Goal: Task Accomplishment & Management: Complete application form

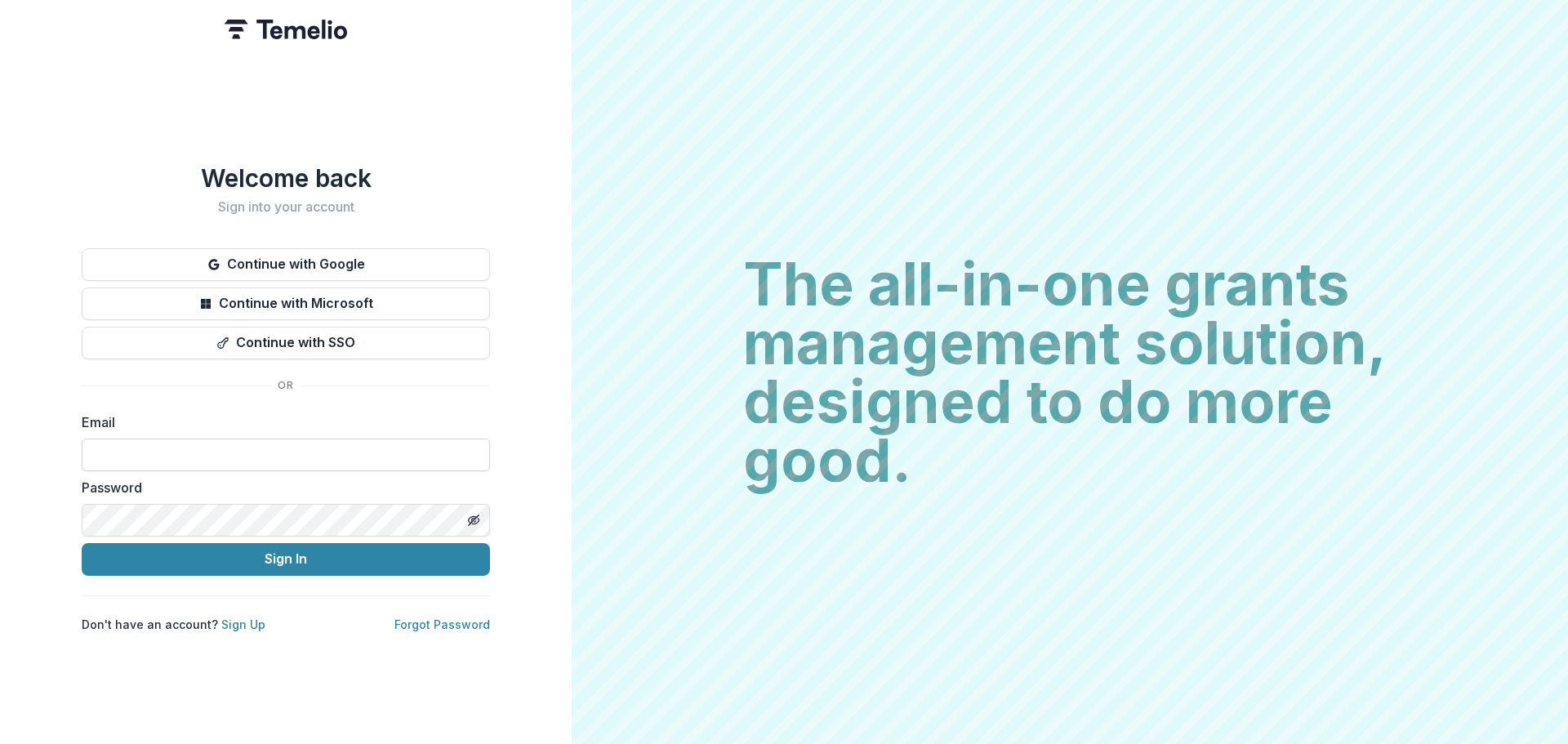
click at [401, 440] on input at bounding box center [286, 455] width 408 height 32
type input "**********"
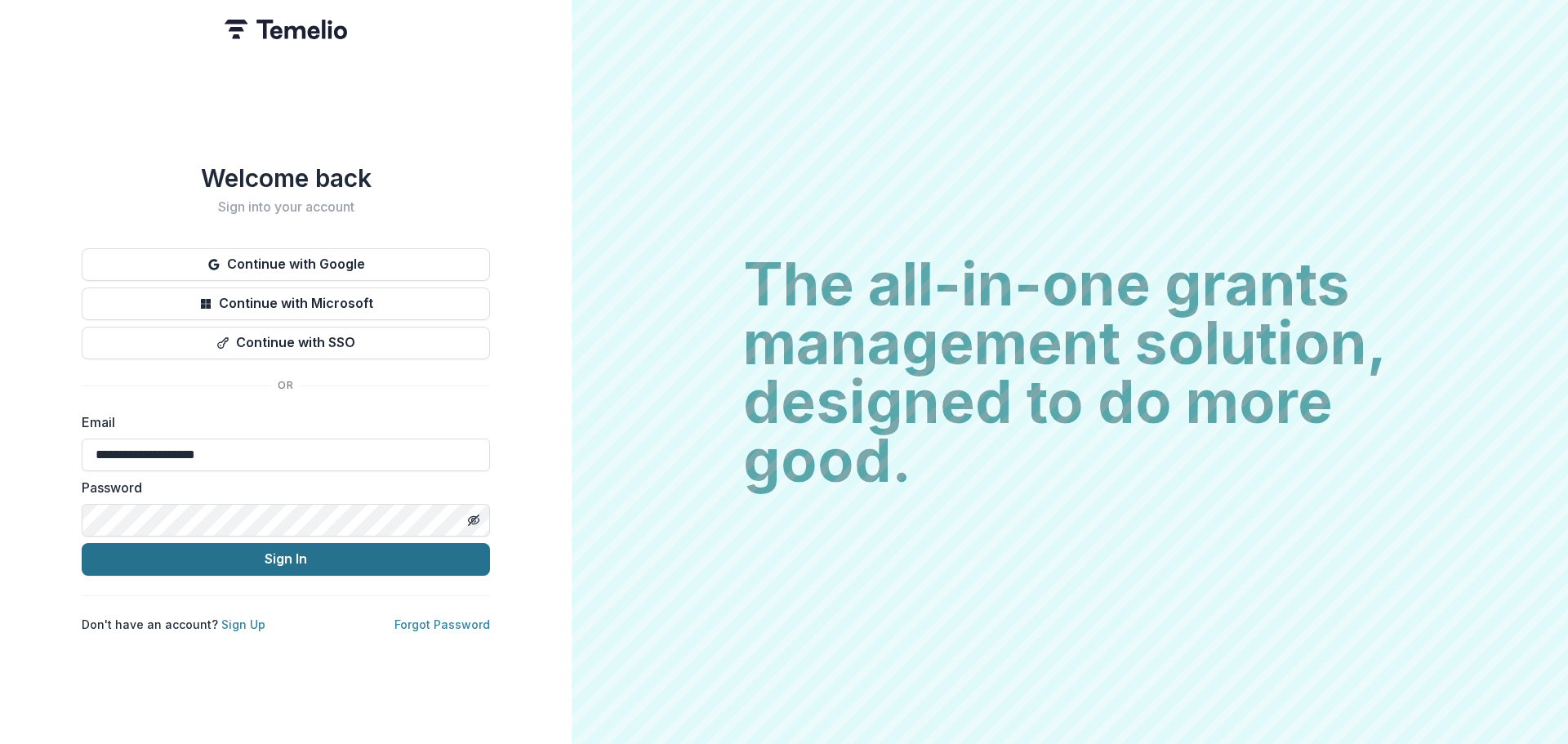
click at [282, 565] on button "Sign In" at bounding box center [286, 559] width 408 height 32
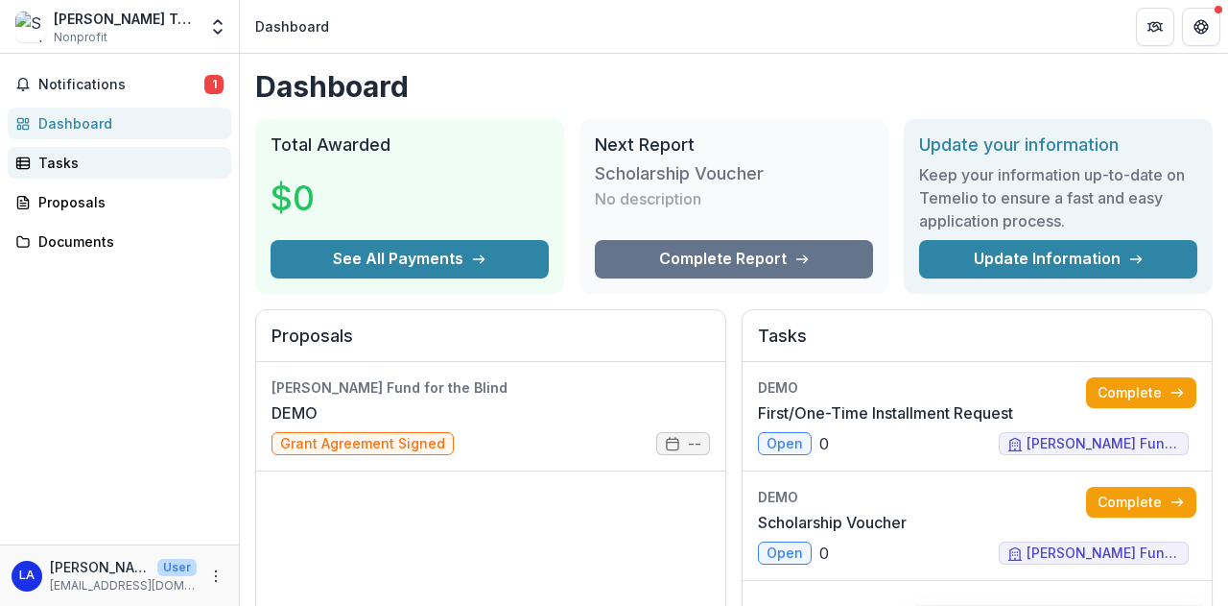
click at [121, 172] on link "Tasks" at bounding box center [120, 163] width 224 height 32
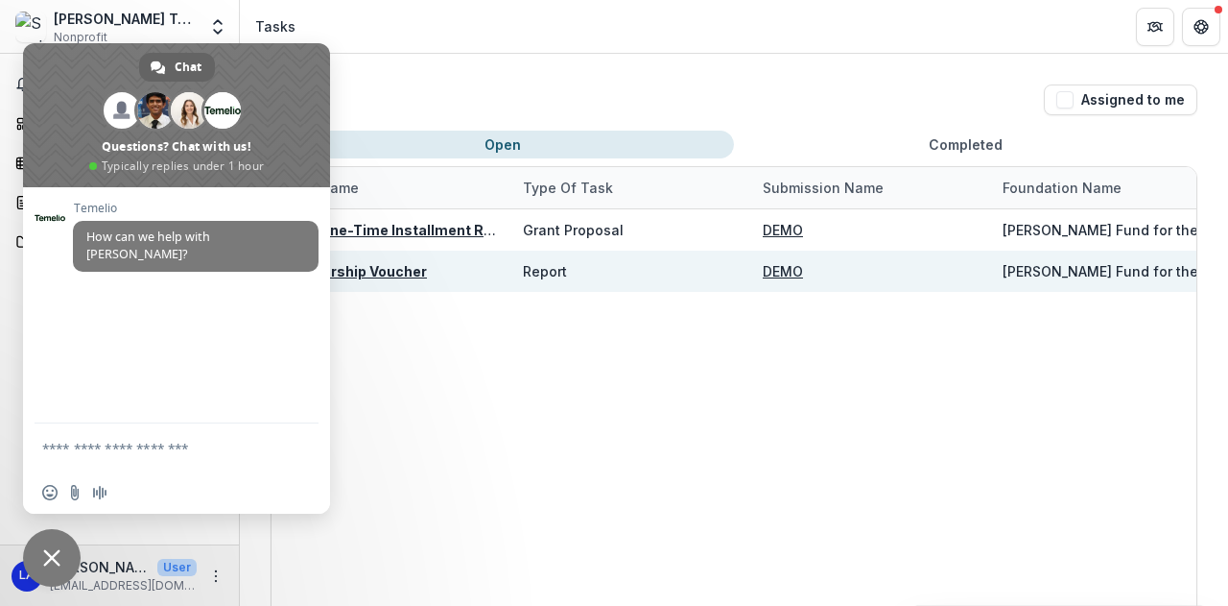
click at [394, 275] on u "Scholarship Voucher" at bounding box center [355, 271] width 144 height 16
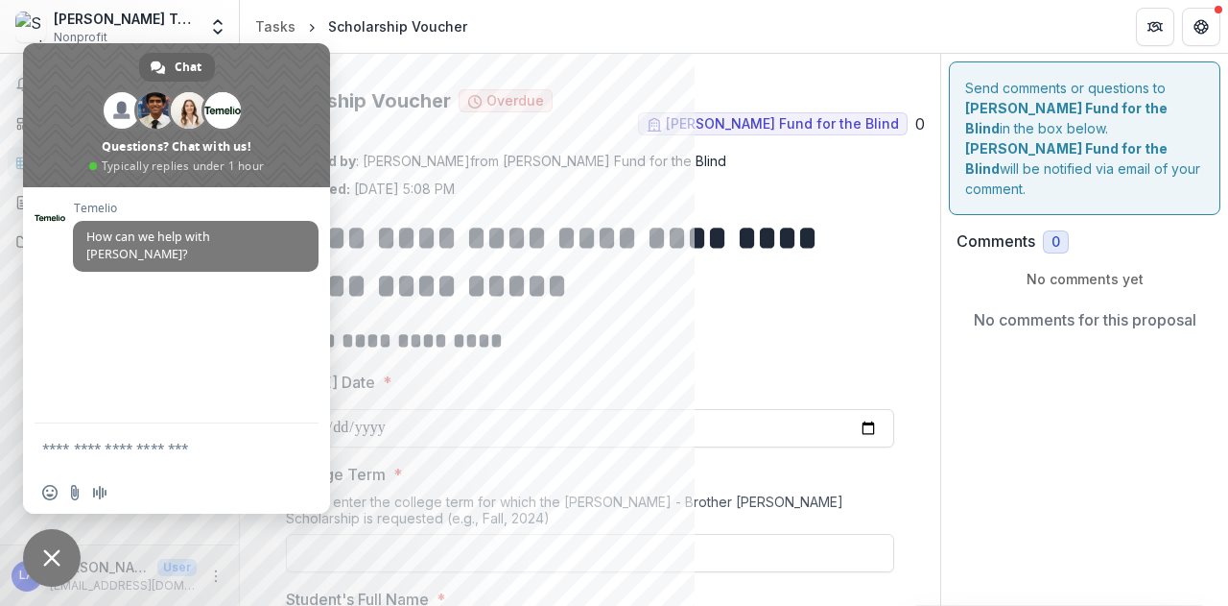
click at [36, 560] on span "Close chat" at bounding box center [52, 558] width 58 height 58
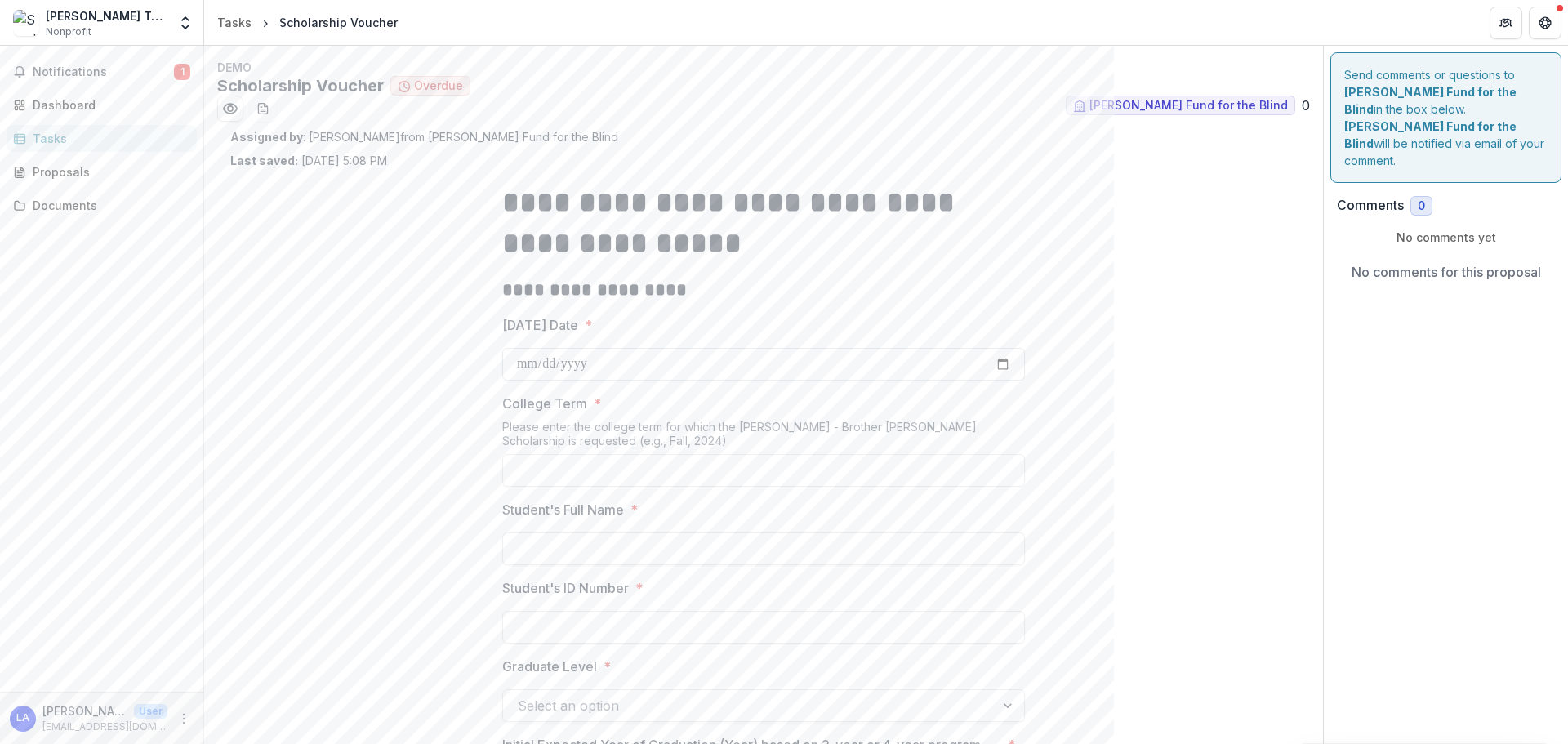
click at [1003, 369] on input "Today's Date *" at bounding box center [763, 364] width 522 height 32
type input "**********"
click at [590, 477] on input "College Term *" at bounding box center [763, 471] width 522 height 32
type input "*"
click at [590, 515] on input "Student's Full Name *" at bounding box center [763, 549] width 522 height 32
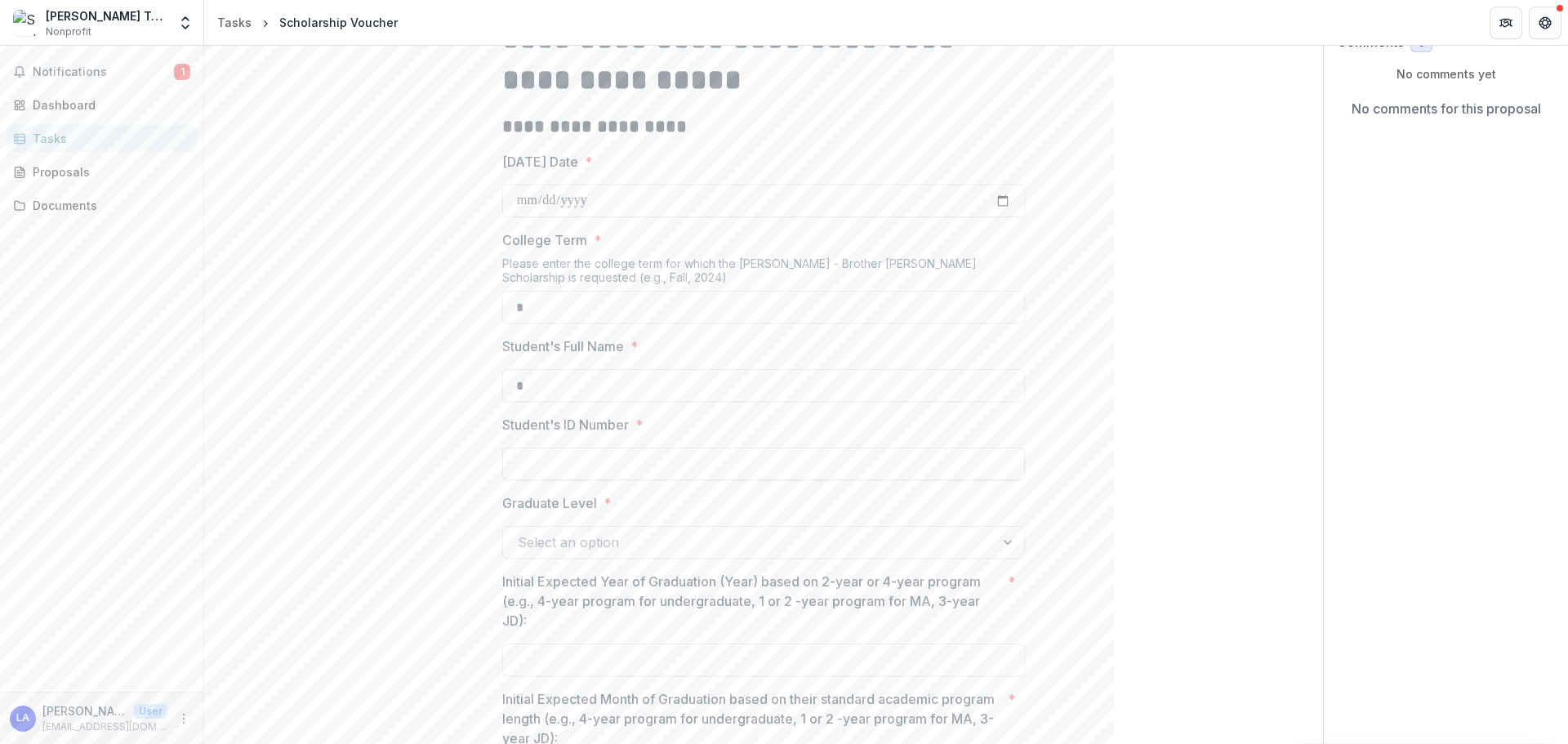
type input "*"
click at [590, 460] on input "Student's ID Number *" at bounding box center [763, 464] width 522 height 32
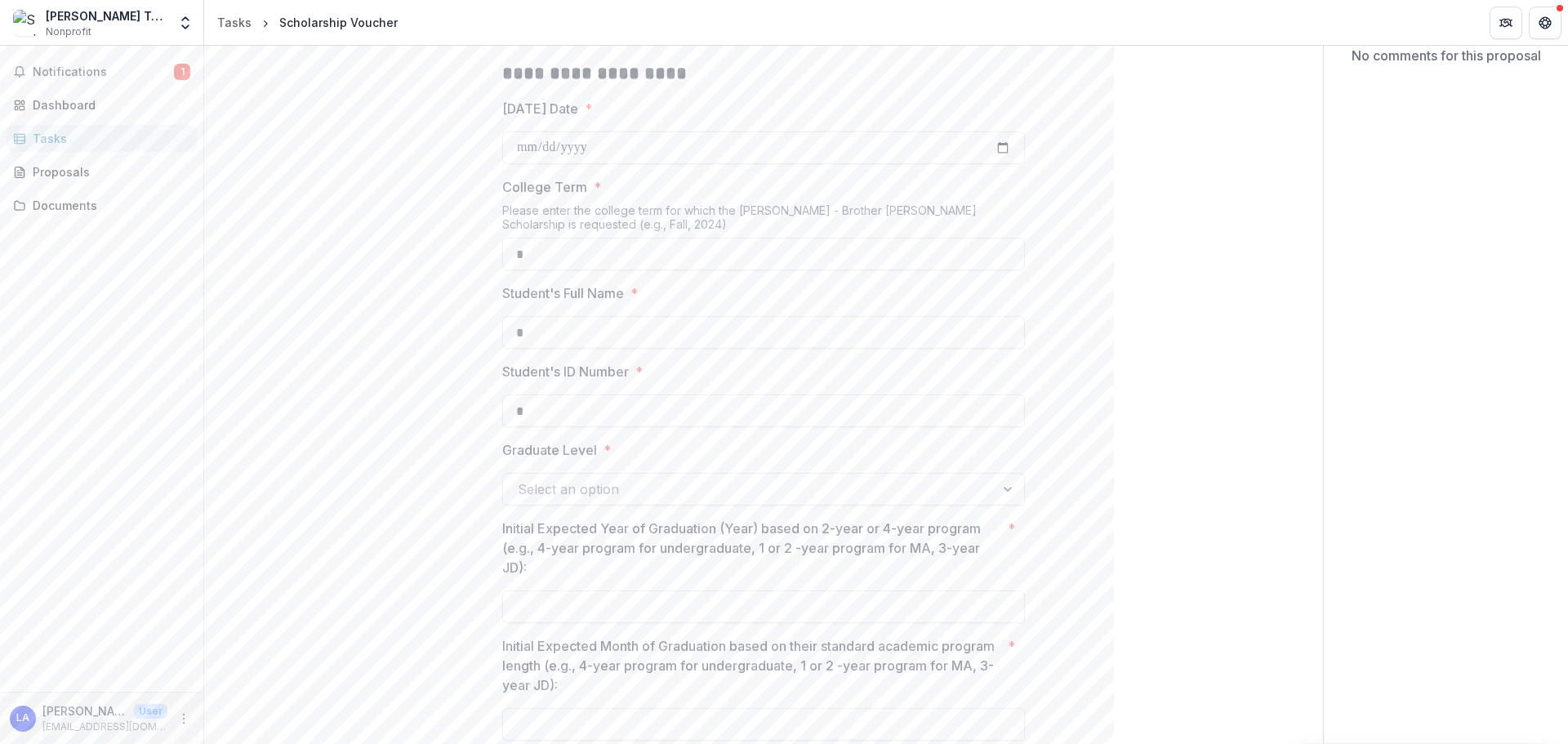
scroll to position [245, 0]
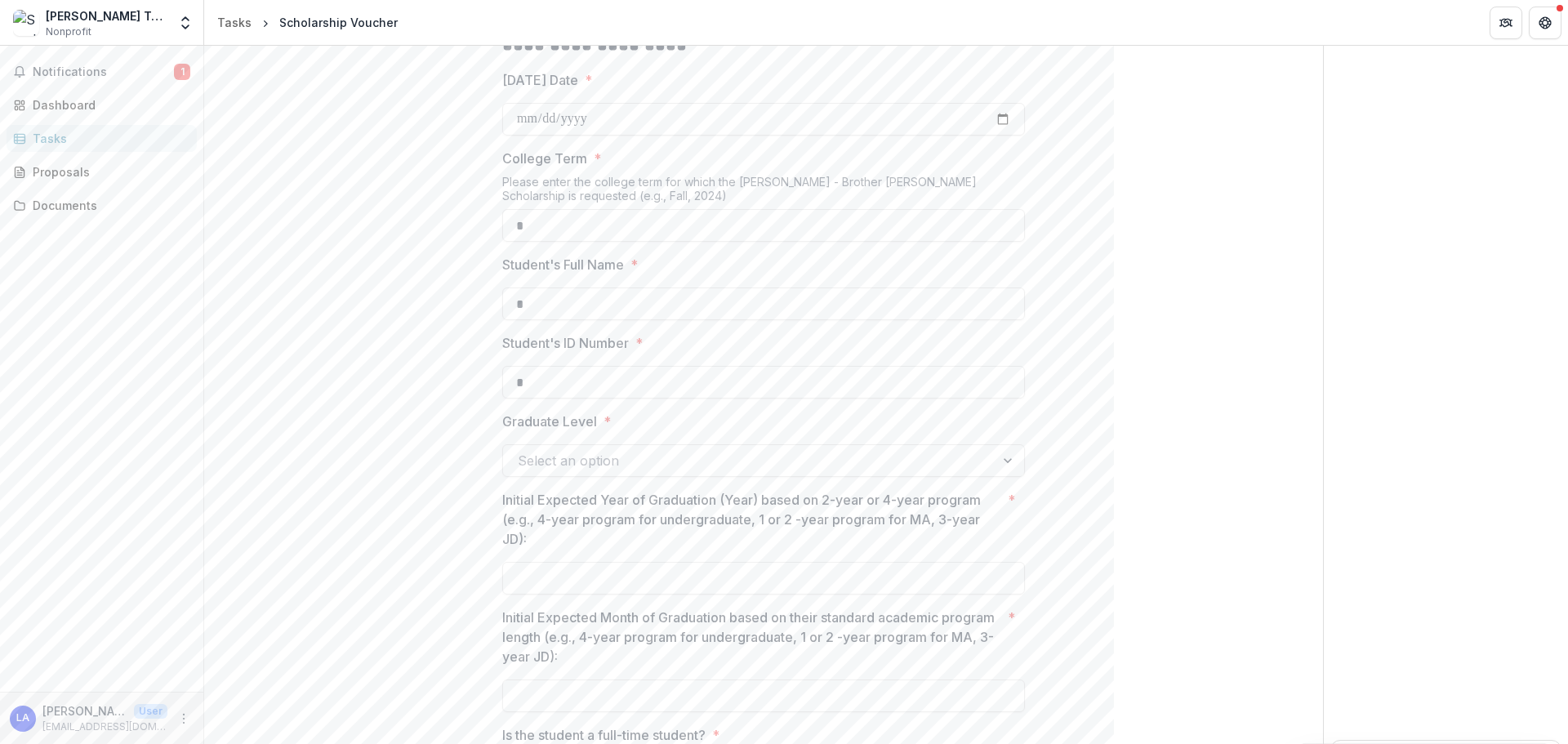
type input "*"
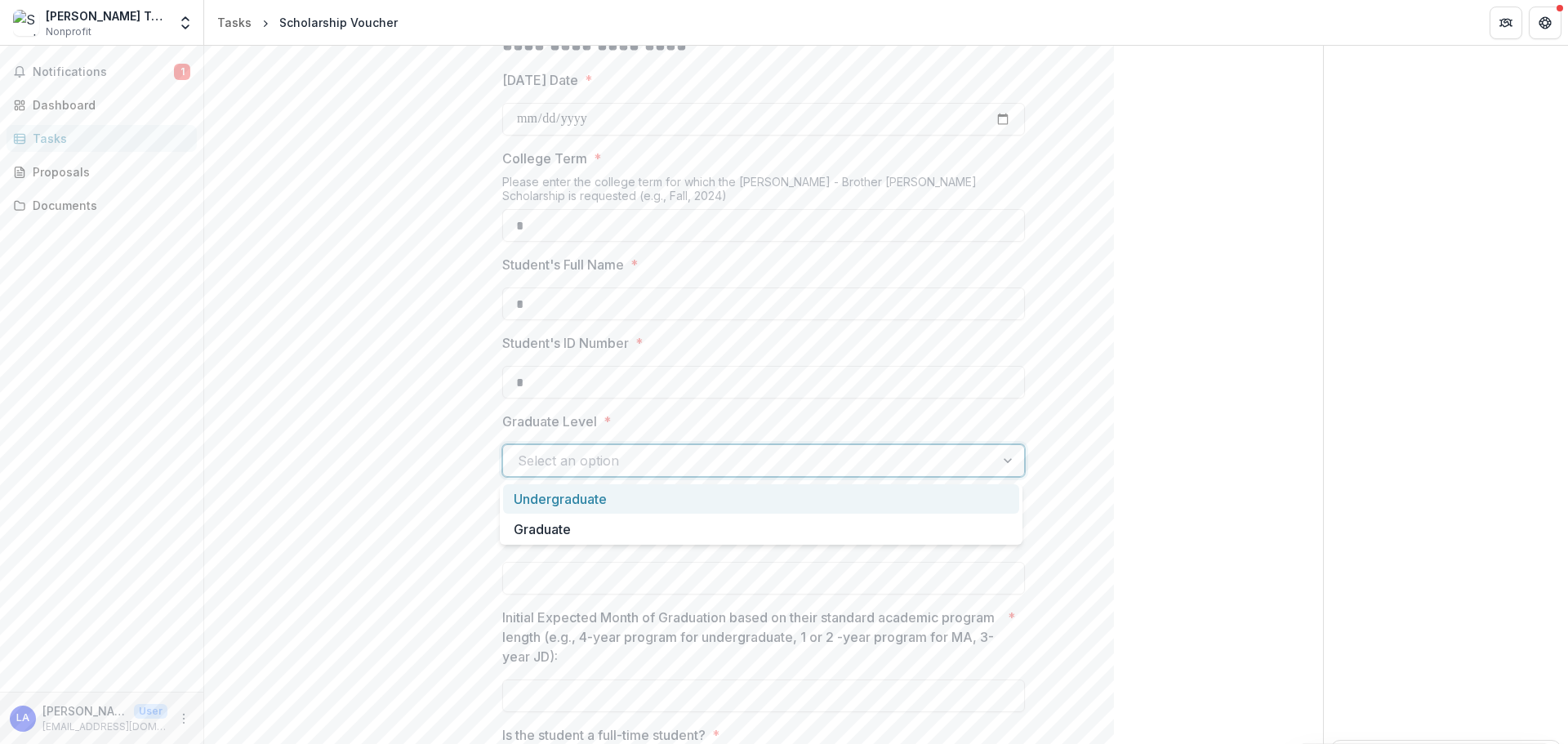
click at [590, 472] on div at bounding box center [748, 461] width 462 height 23
click at [583, 494] on div "Undergraduate" at bounding box center [761, 500] width 516 height 31
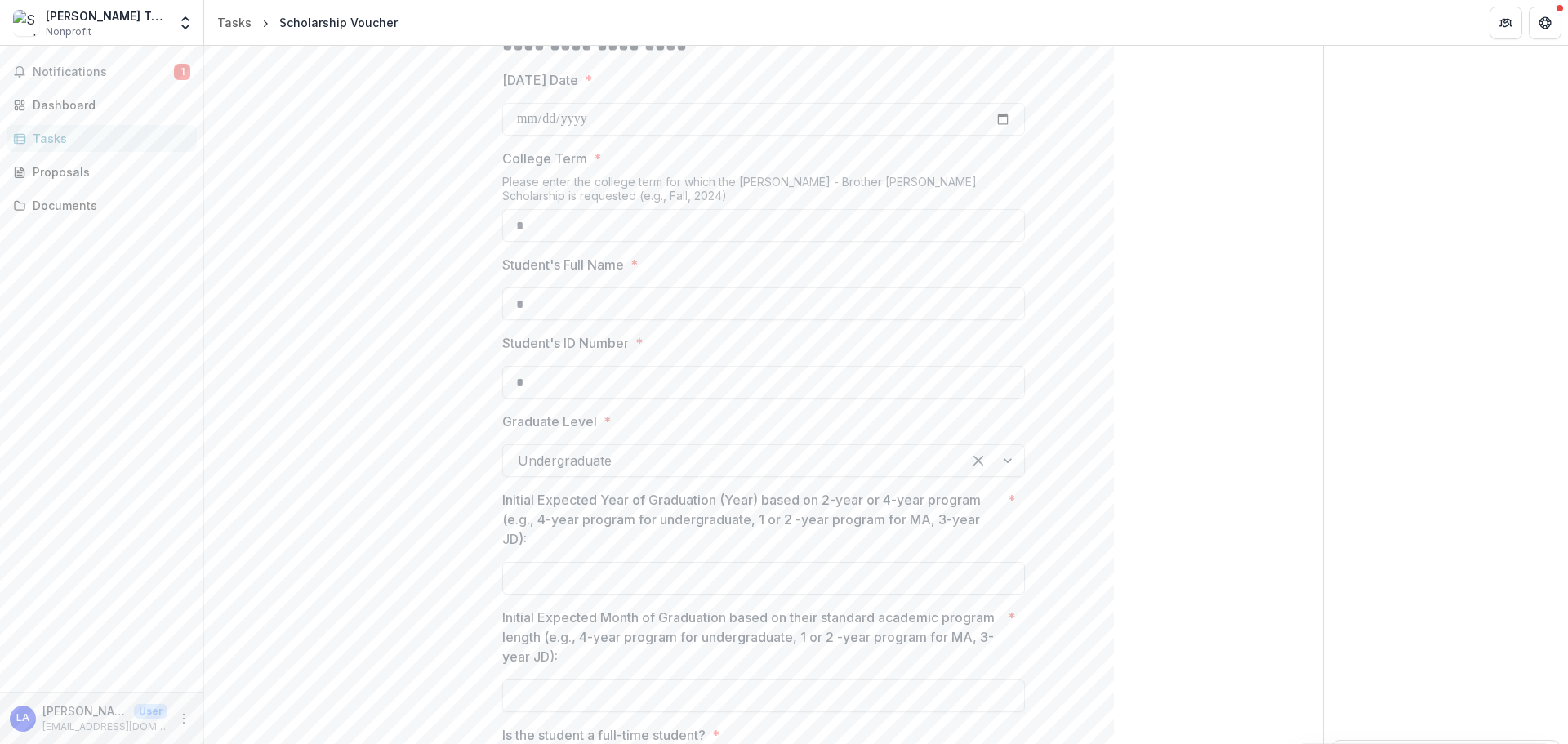
click at [566, 515] on input "Initial Expected Year of Graduation (Year) based on 2-year or 4-year program (e…" at bounding box center [763, 578] width 522 height 32
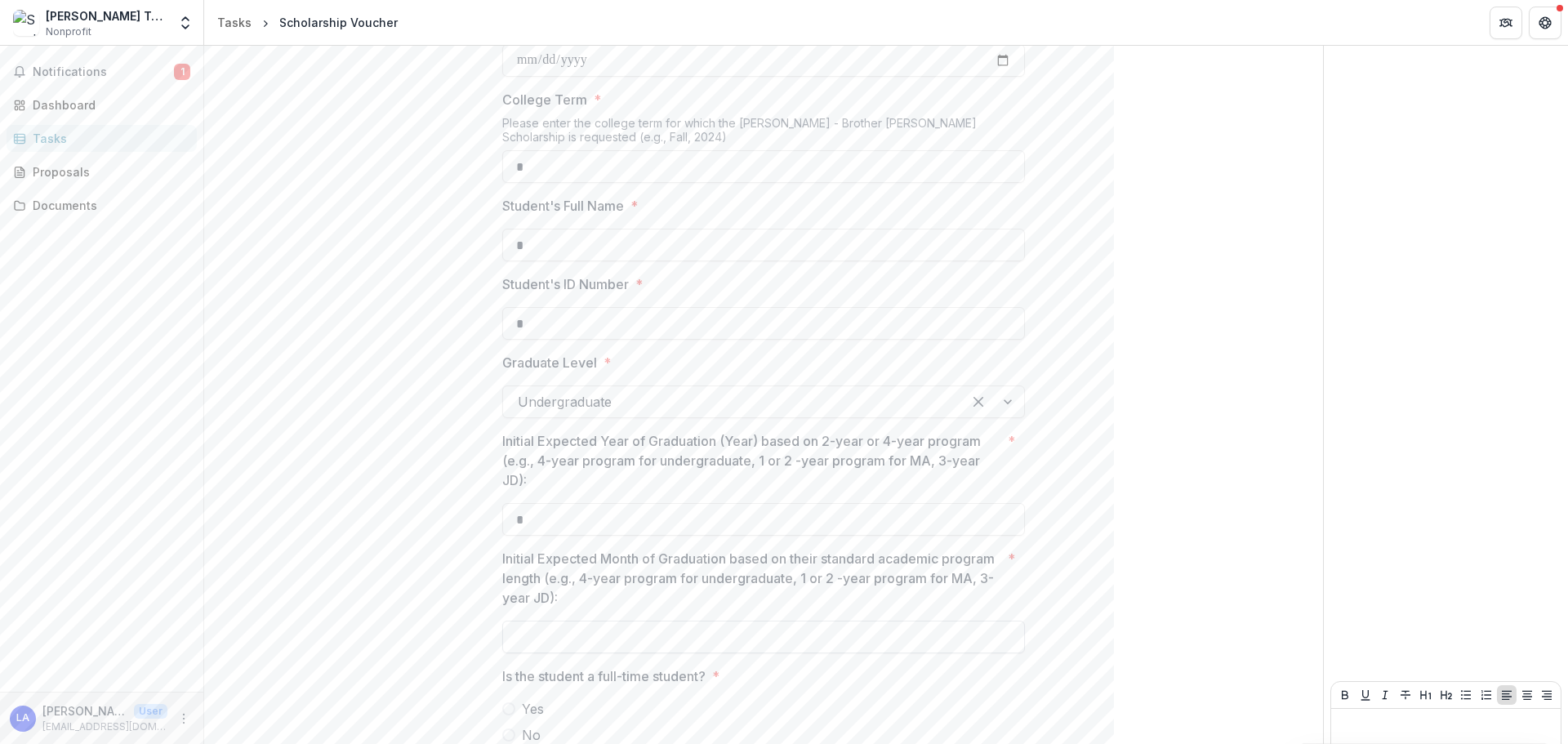
scroll to position [409, 0]
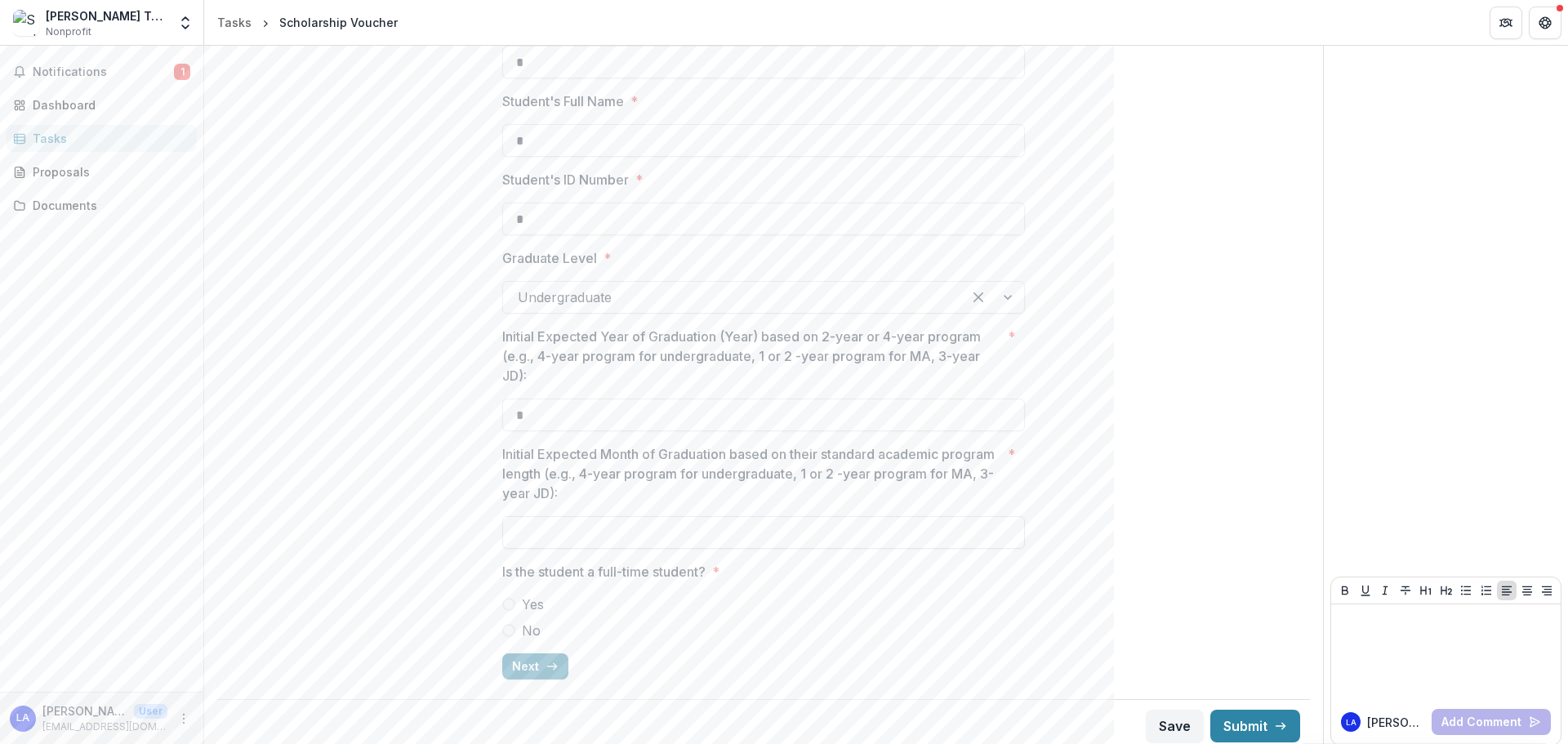
type input "*"
click at [573, 515] on input "Initial Expected Month of Graduation based on their standard academic program l…" at bounding box center [763, 533] width 522 height 32
click at [533, 515] on span "Yes" at bounding box center [533, 604] width 22 height 20
type input "*"
drag, startPoint x: 521, startPoint y: 659, endPoint x: 580, endPoint y: 486, distance: 182.8
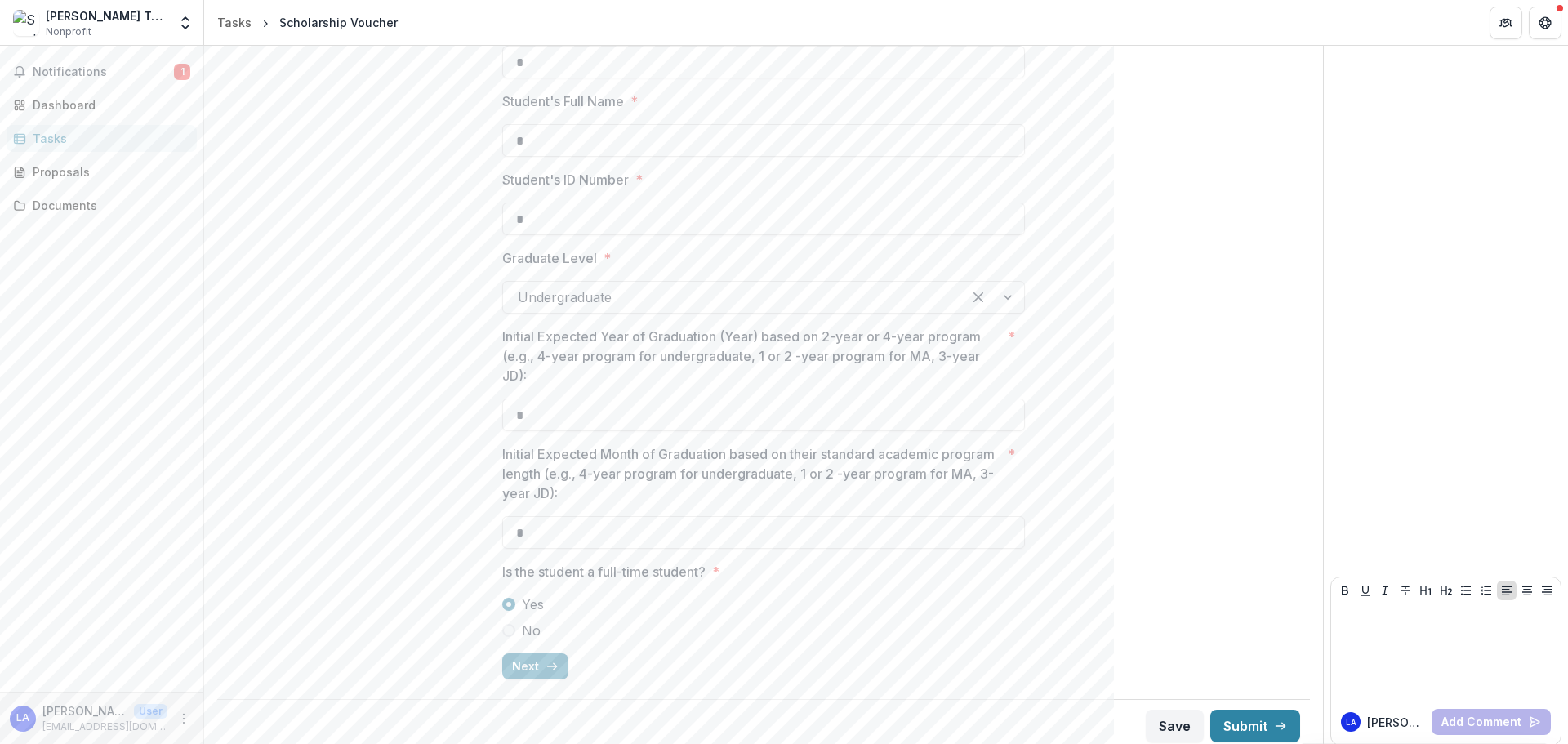
click at [521, 515] on button "Next" at bounding box center [535, 667] width 66 height 26
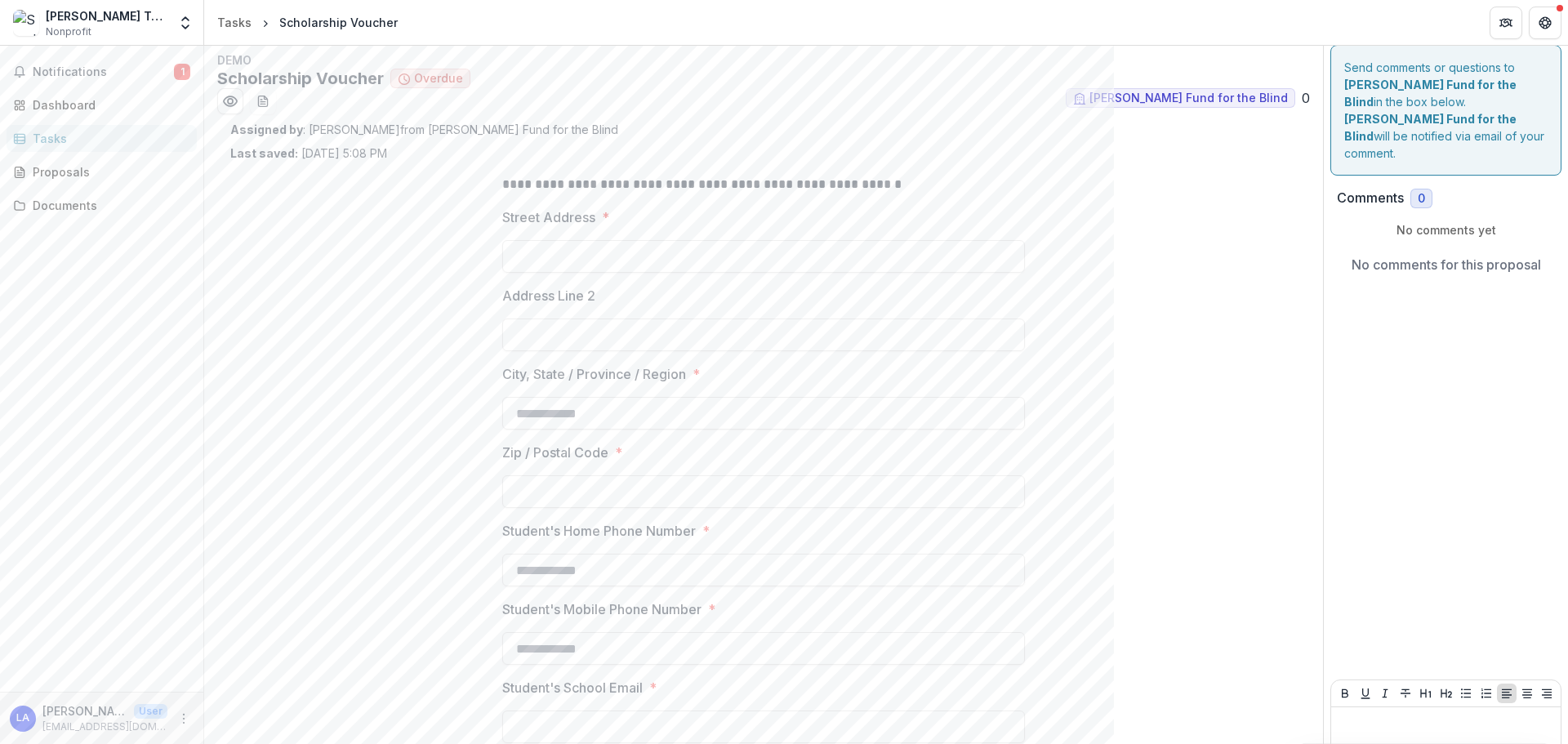
scroll to position [0, 0]
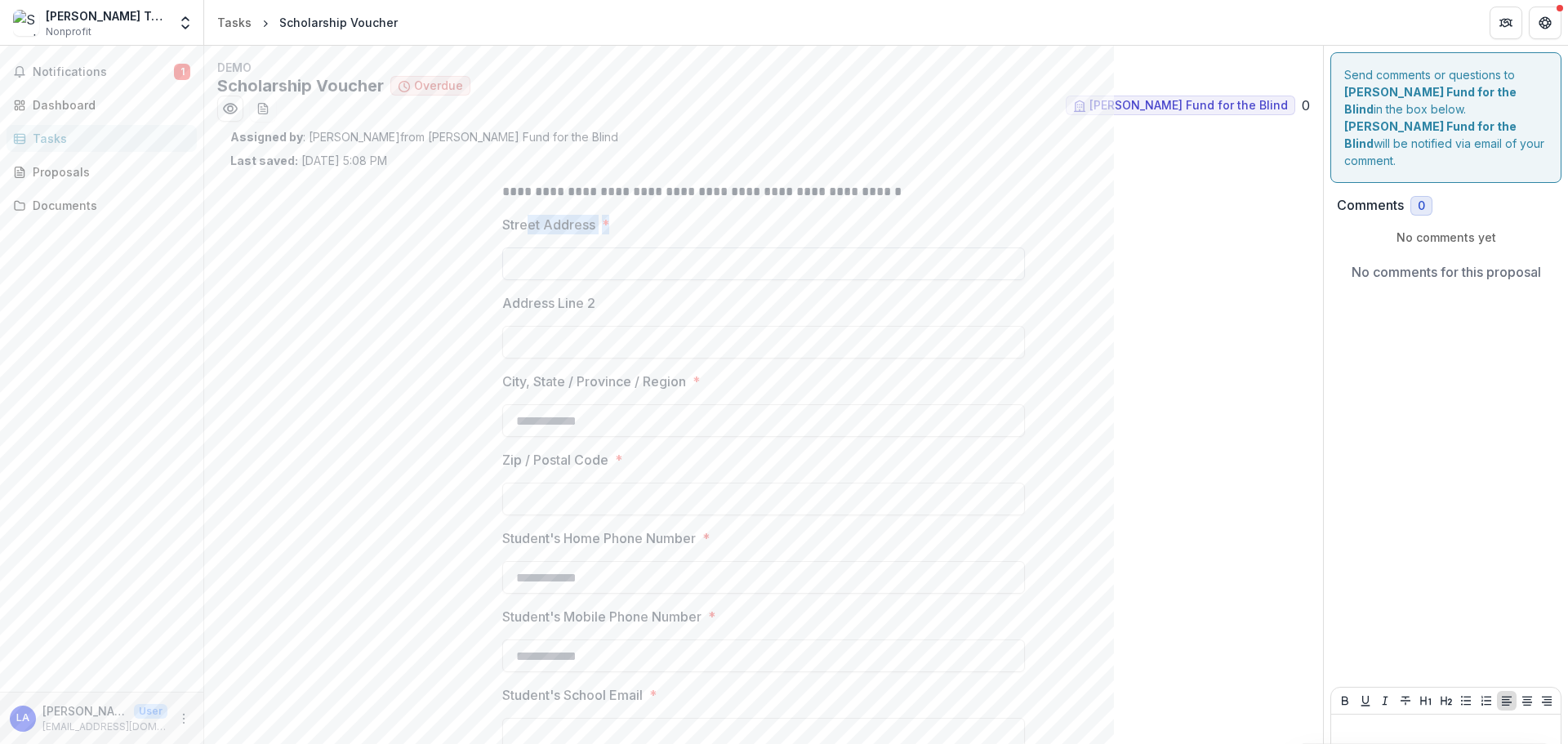
drag, startPoint x: 528, startPoint y: 232, endPoint x: 533, endPoint y: 248, distance: 16.8
click at [530, 244] on div "Street Address *" at bounding box center [763, 247] width 522 height 66
click at [533, 253] on input "Street Address *" at bounding box center [763, 264] width 522 height 32
type input "*"
click at [549, 425] on input "City, State / Province / Region *" at bounding box center [763, 421] width 522 height 32
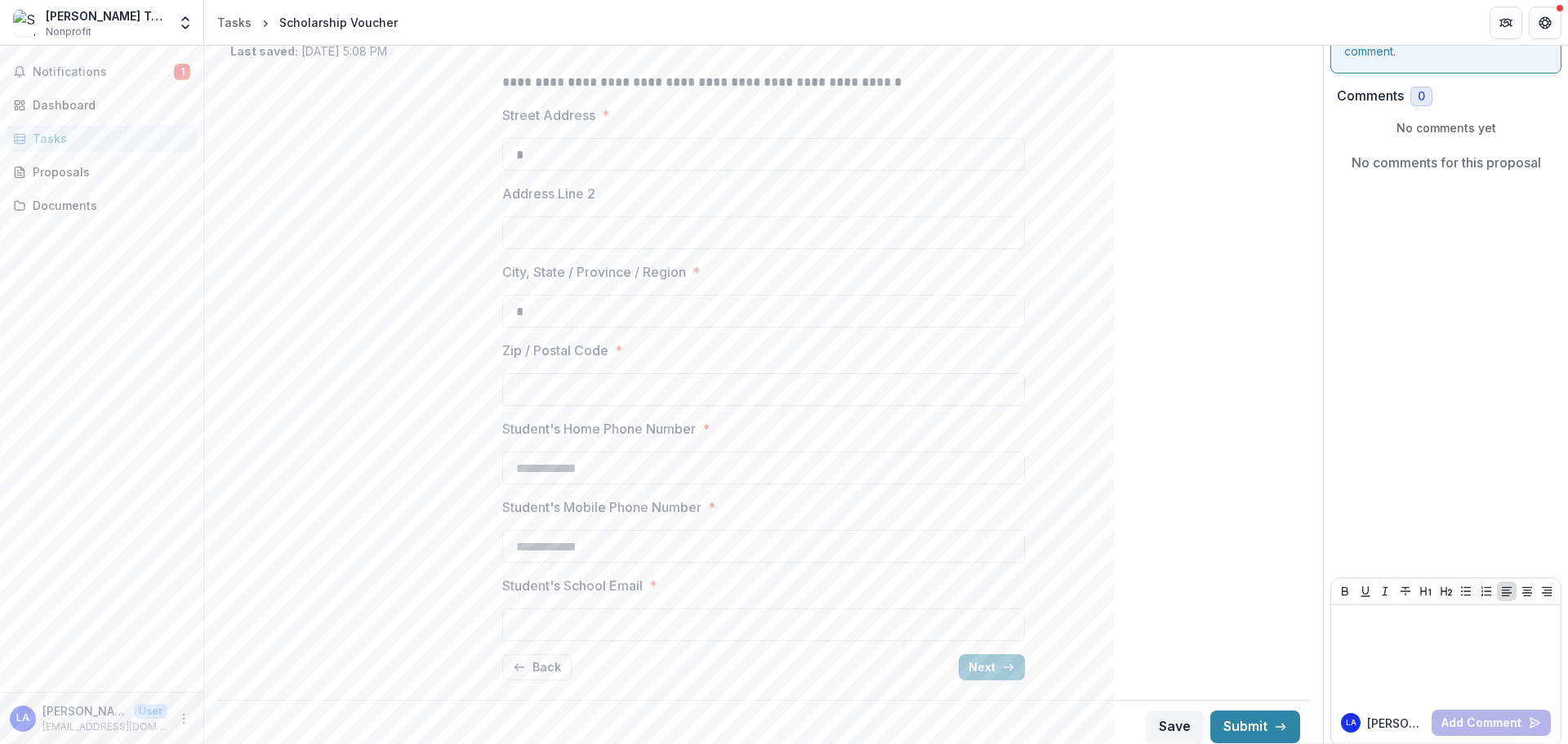
scroll to position [118, 0]
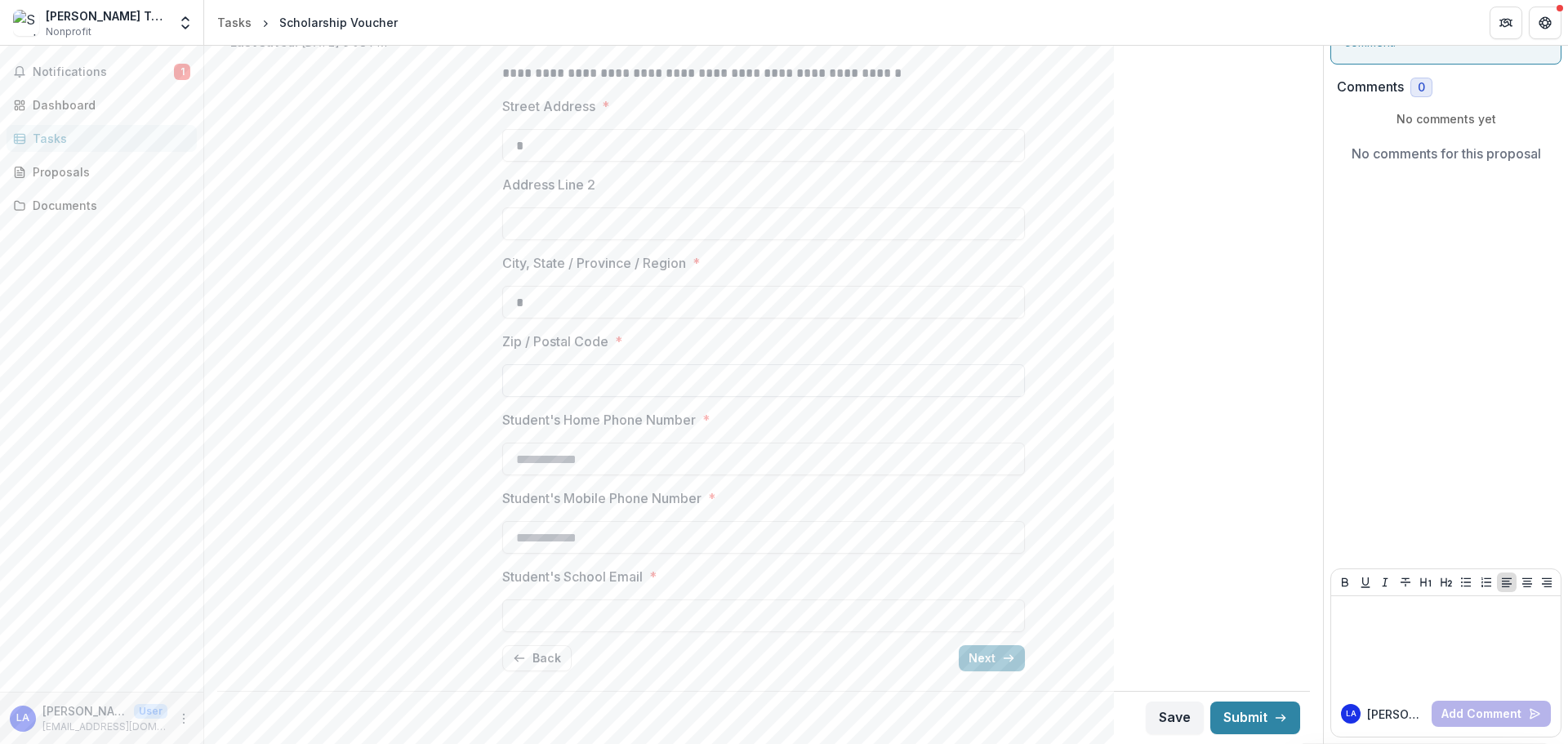
type input "*"
click at [566, 377] on input "Zip / Postal Code *" at bounding box center [763, 381] width 522 height 32
type input "*"
click at [570, 466] on input "Student's Home Phone Number *" at bounding box center [763, 459] width 522 height 32
type input "*"
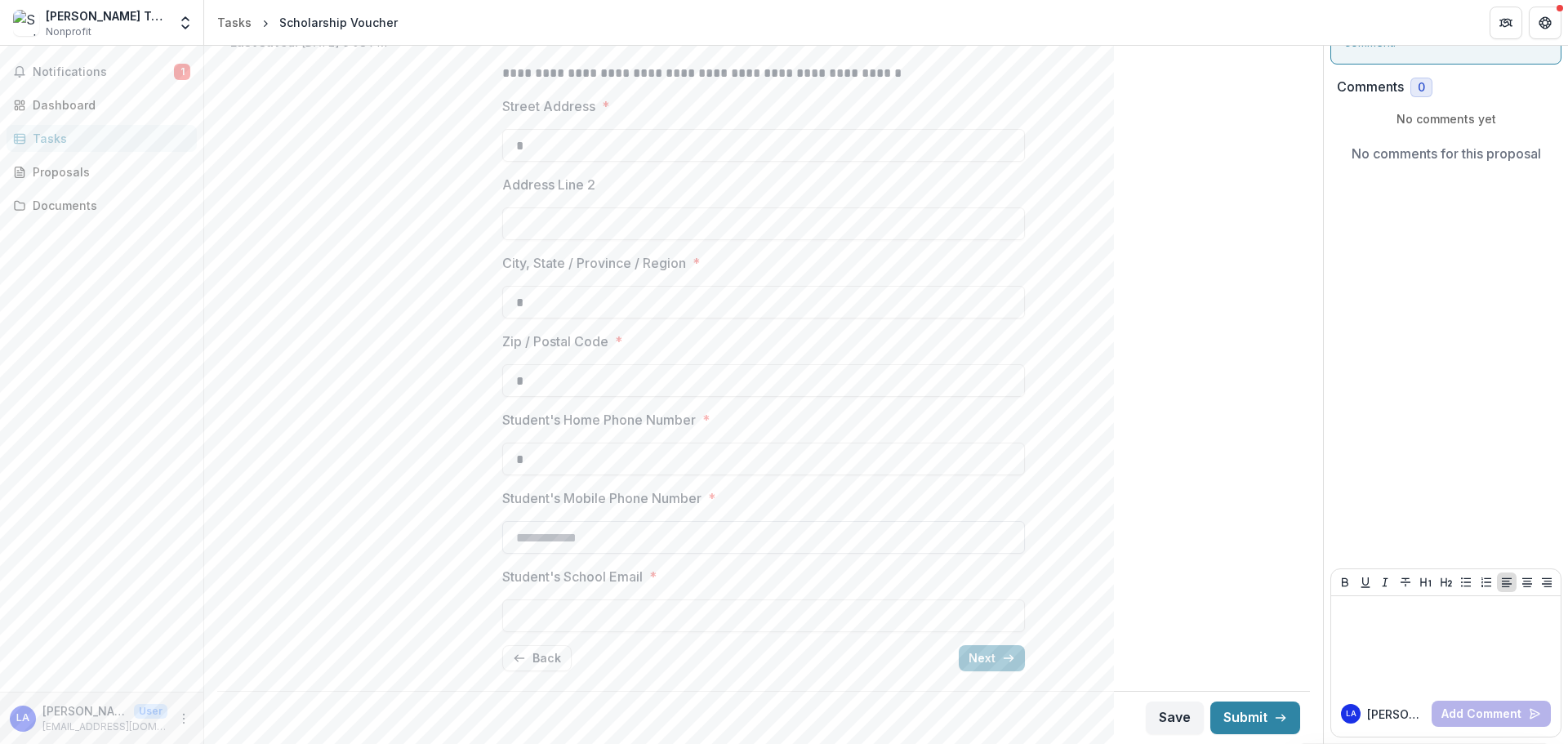
click at [568, 515] on input "Student's Mobile Phone Number *" at bounding box center [763, 537] width 522 height 32
type input "*"
click at [567, 515] on input "*" at bounding box center [763, 615] width 522 height 32
type input "*"
click at [976, 515] on button "Next" at bounding box center [992, 658] width 66 height 26
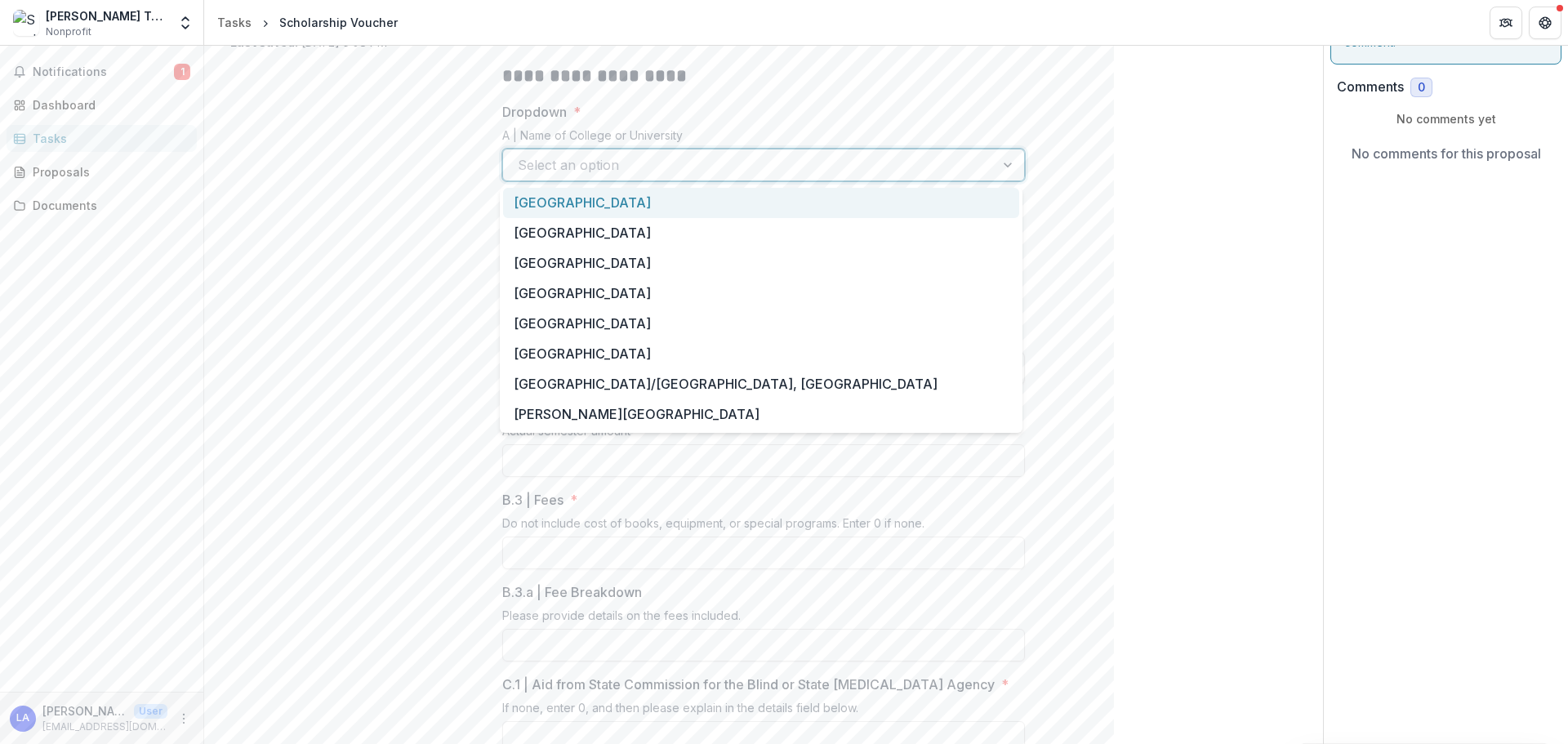
click at [568, 164] on div at bounding box center [748, 164] width 462 height 23
click at [587, 215] on div "Dominican University" at bounding box center [761, 203] width 516 height 31
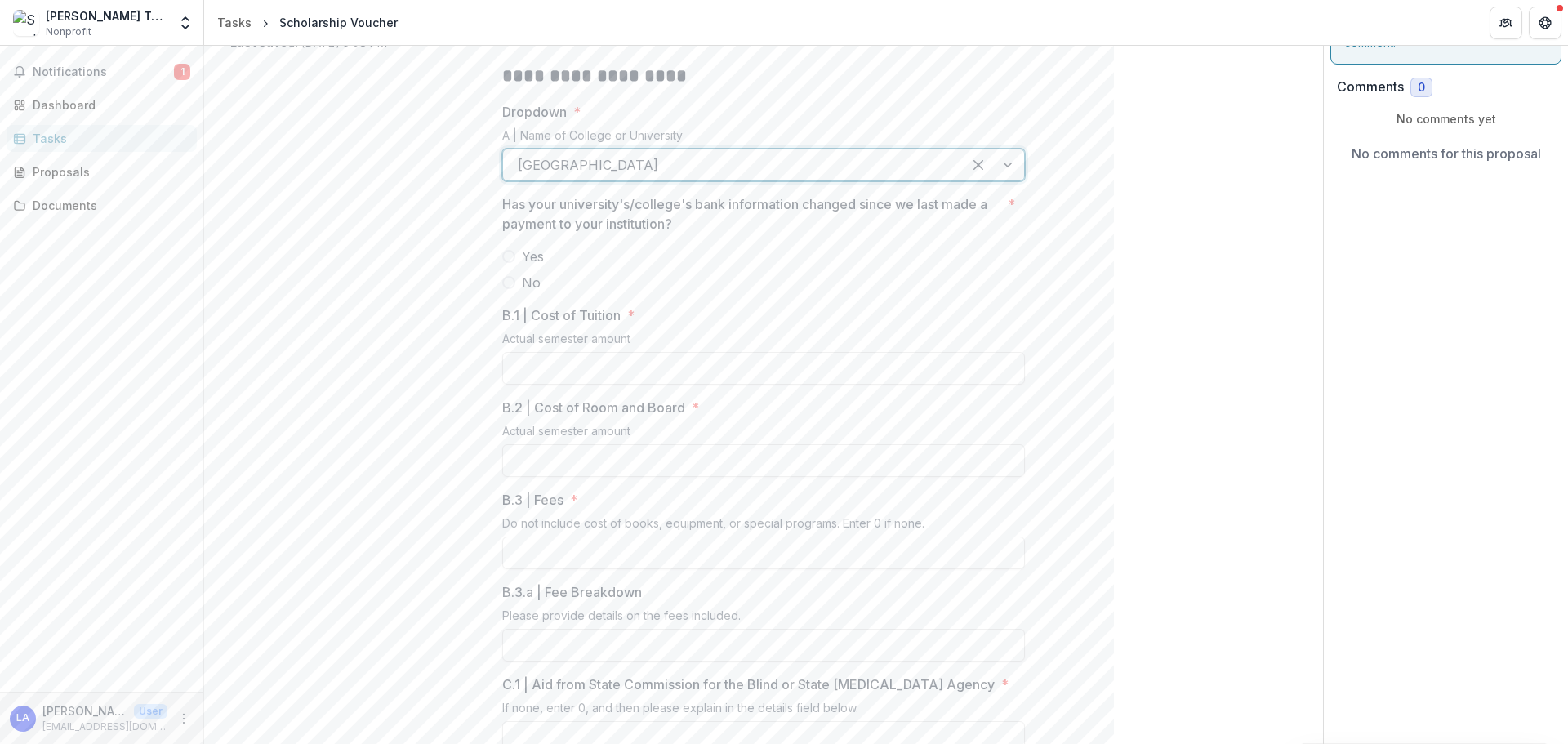
click at [533, 280] on span "No" at bounding box center [531, 283] width 19 height 20
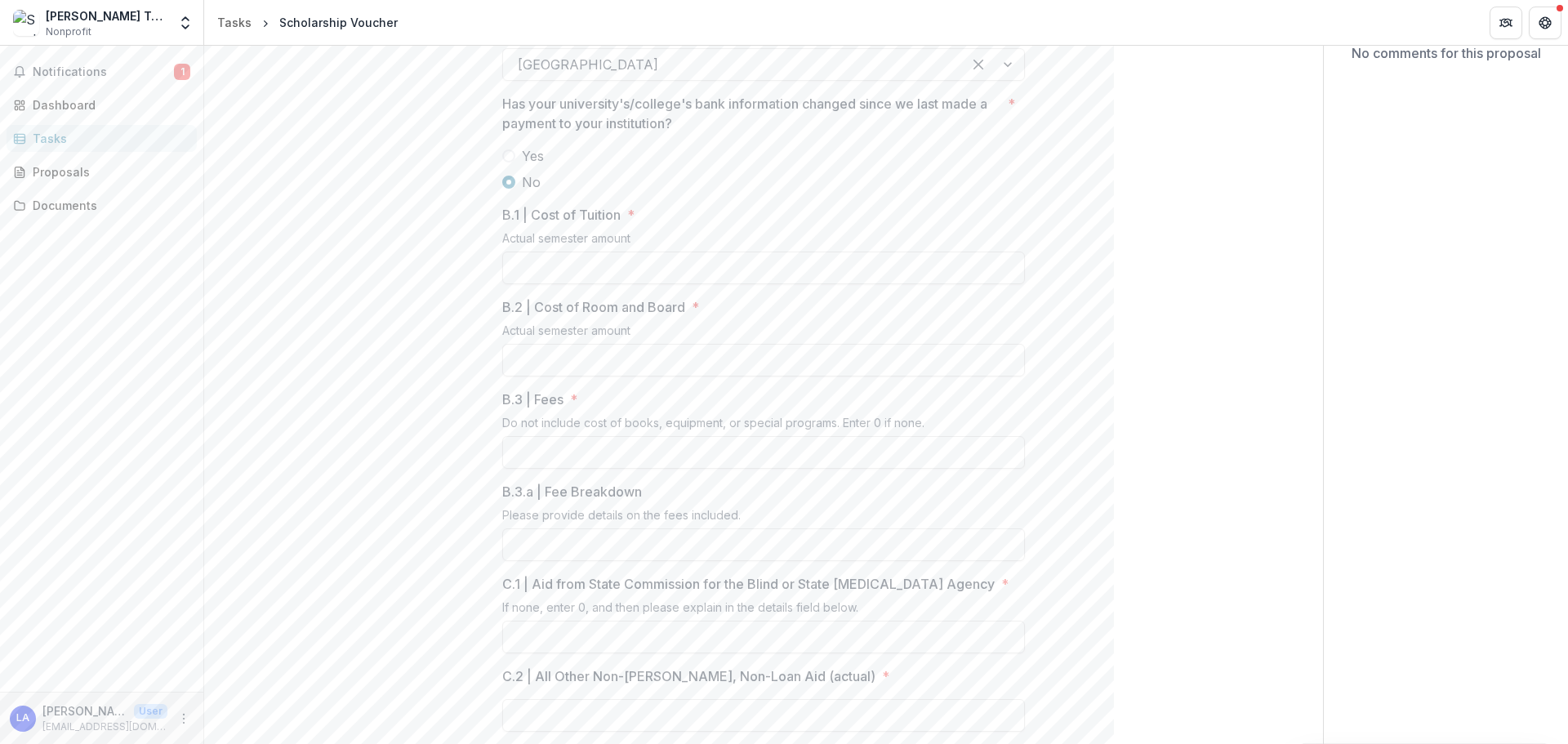
scroll to position [363, 0]
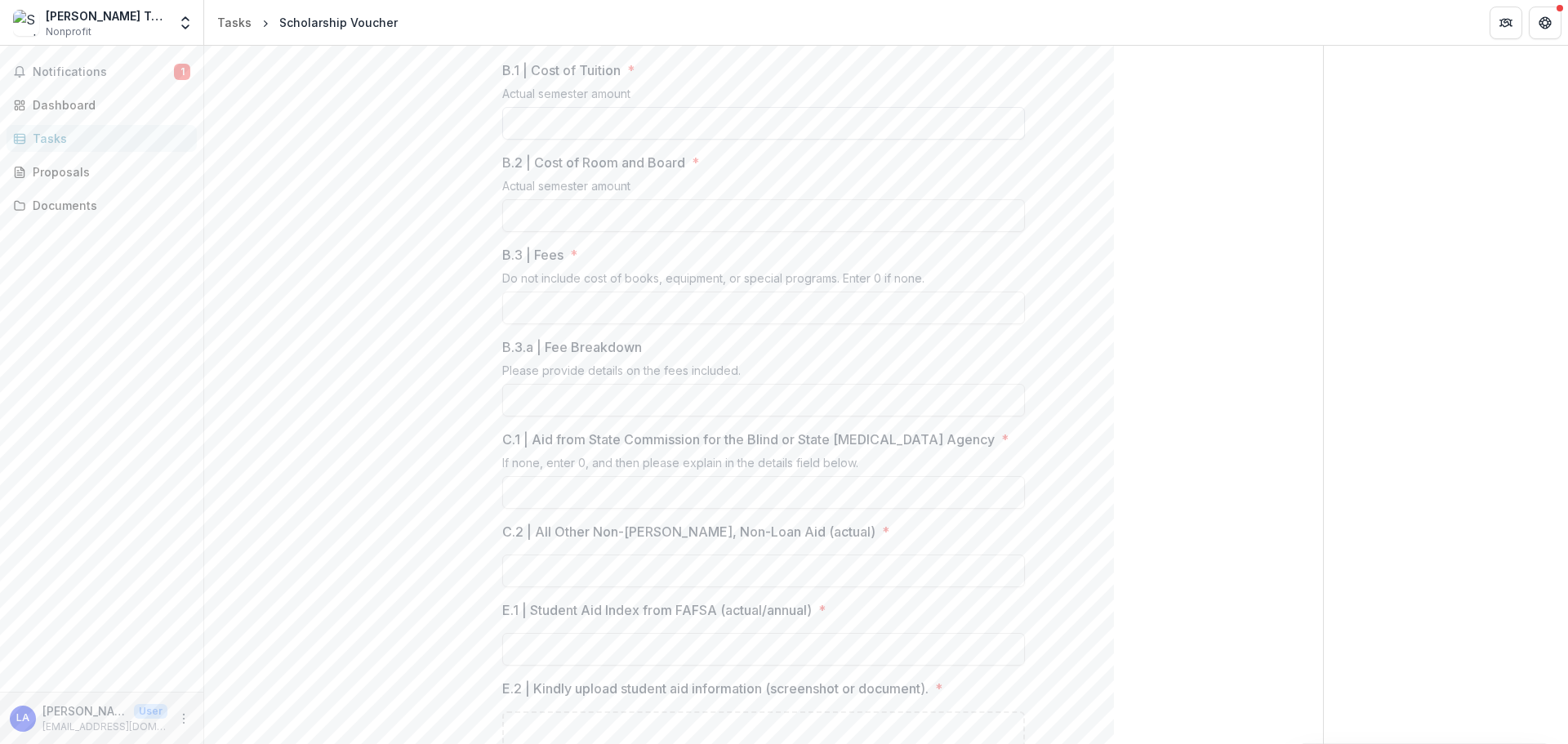
click at [568, 123] on input "B.1 | Cost of Tuition *" at bounding box center [763, 123] width 522 height 32
type input "******"
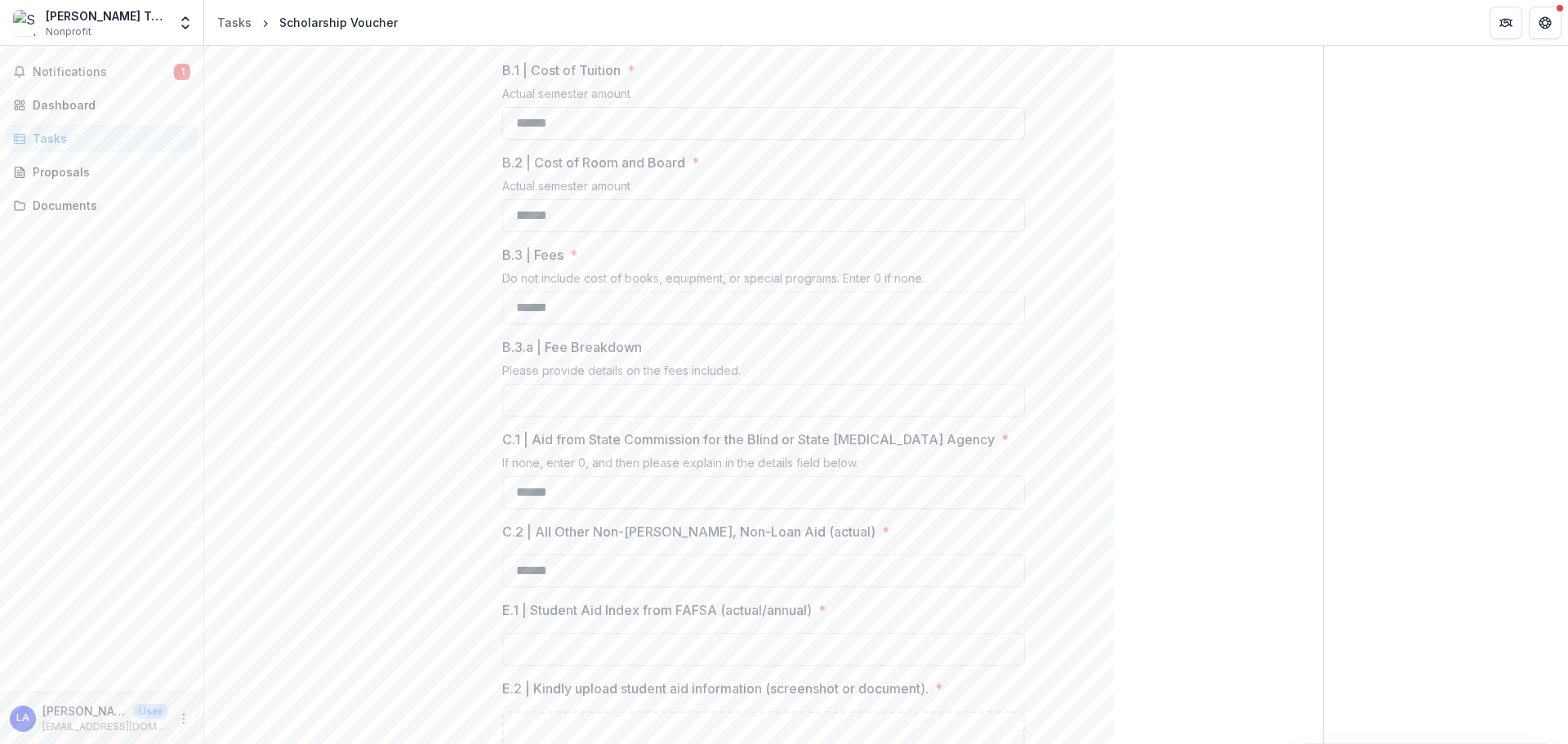
type input "******"
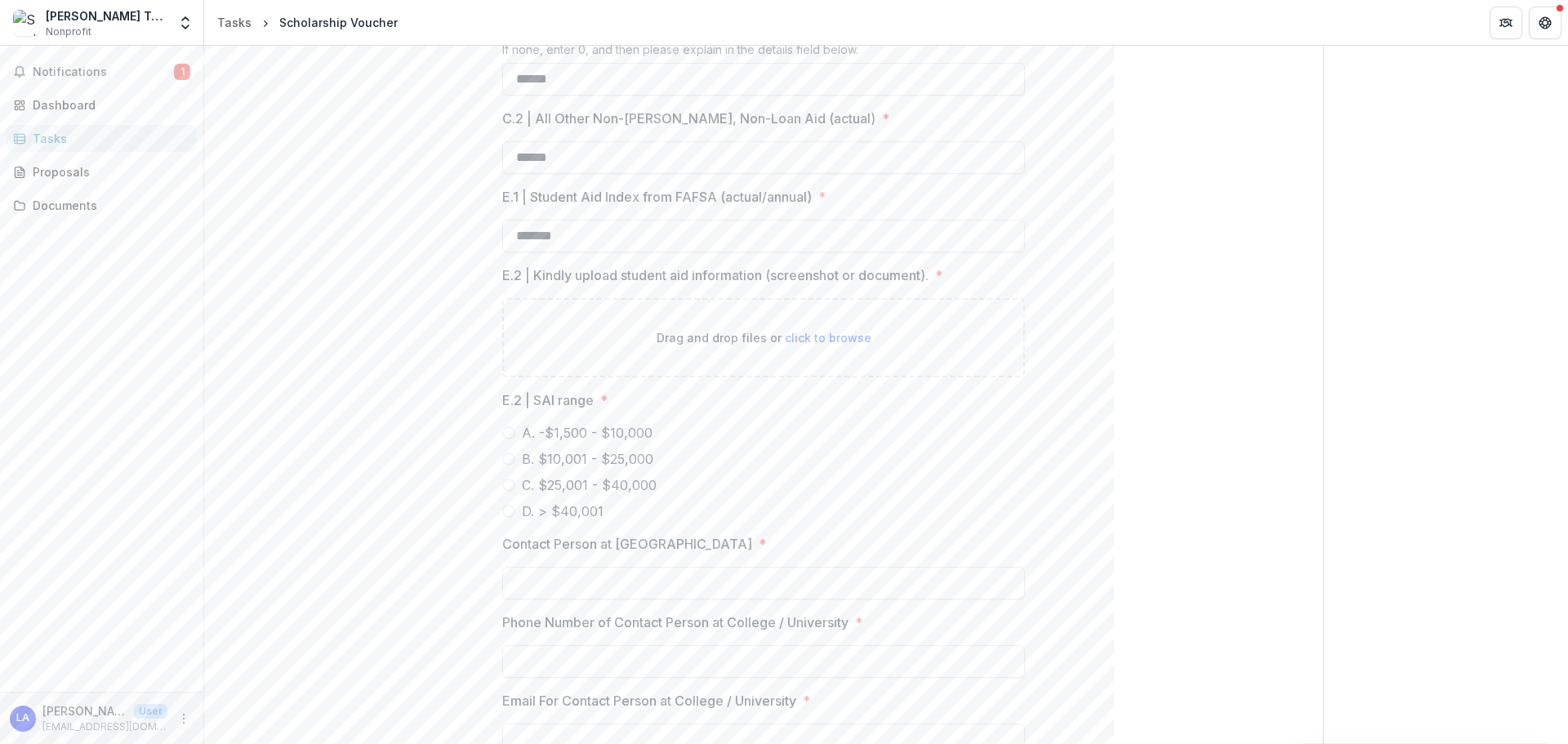
scroll to position [854, 0]
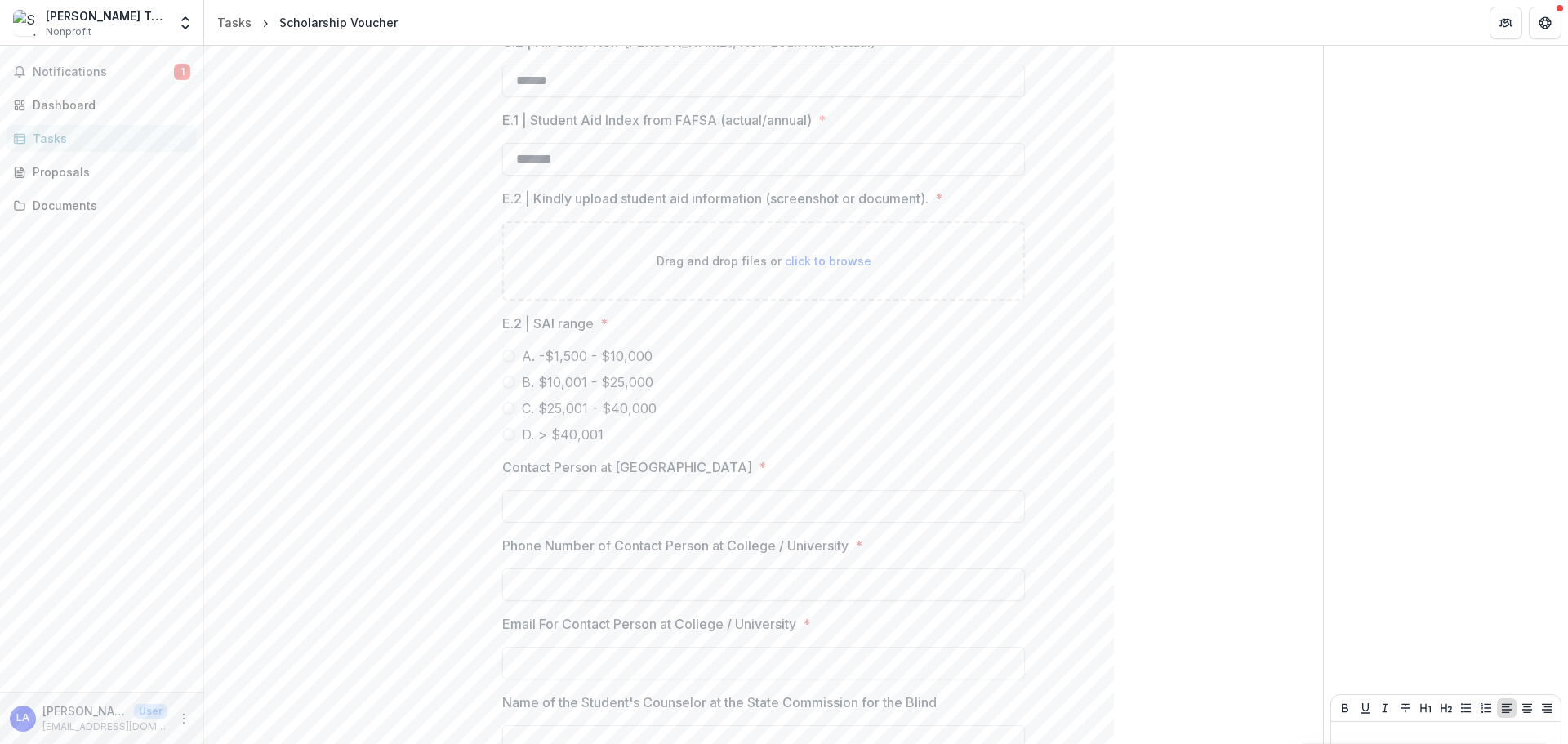
type input "*******"
click at [643, 264] on div "Drag and drop files or click to browse" at bounding box center [763, 260] width 522 height 79
type input "**********"
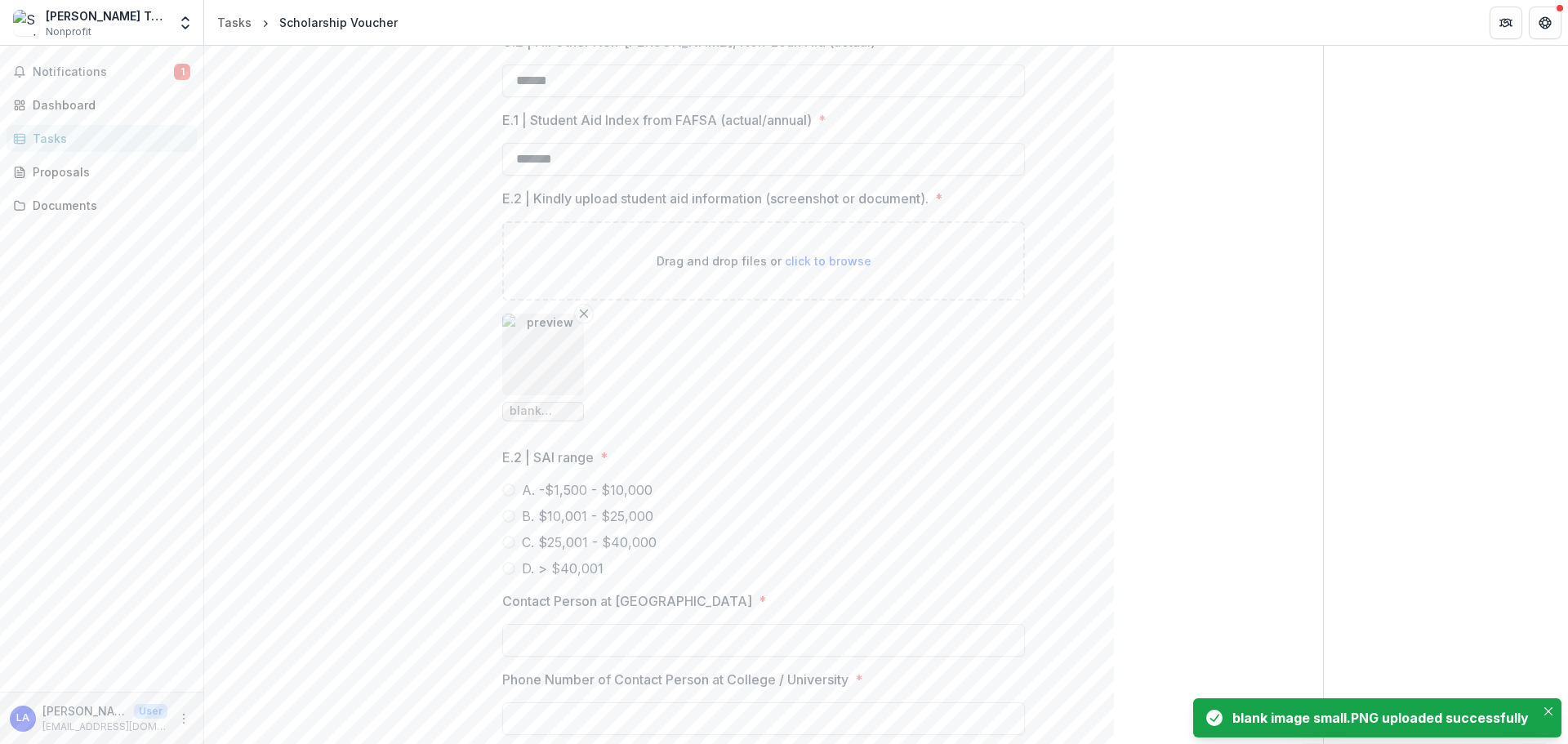
click at [601, 500] on span "A. -$1,500 - $10,000" at bounding box center [587, 489] width 131 height 20
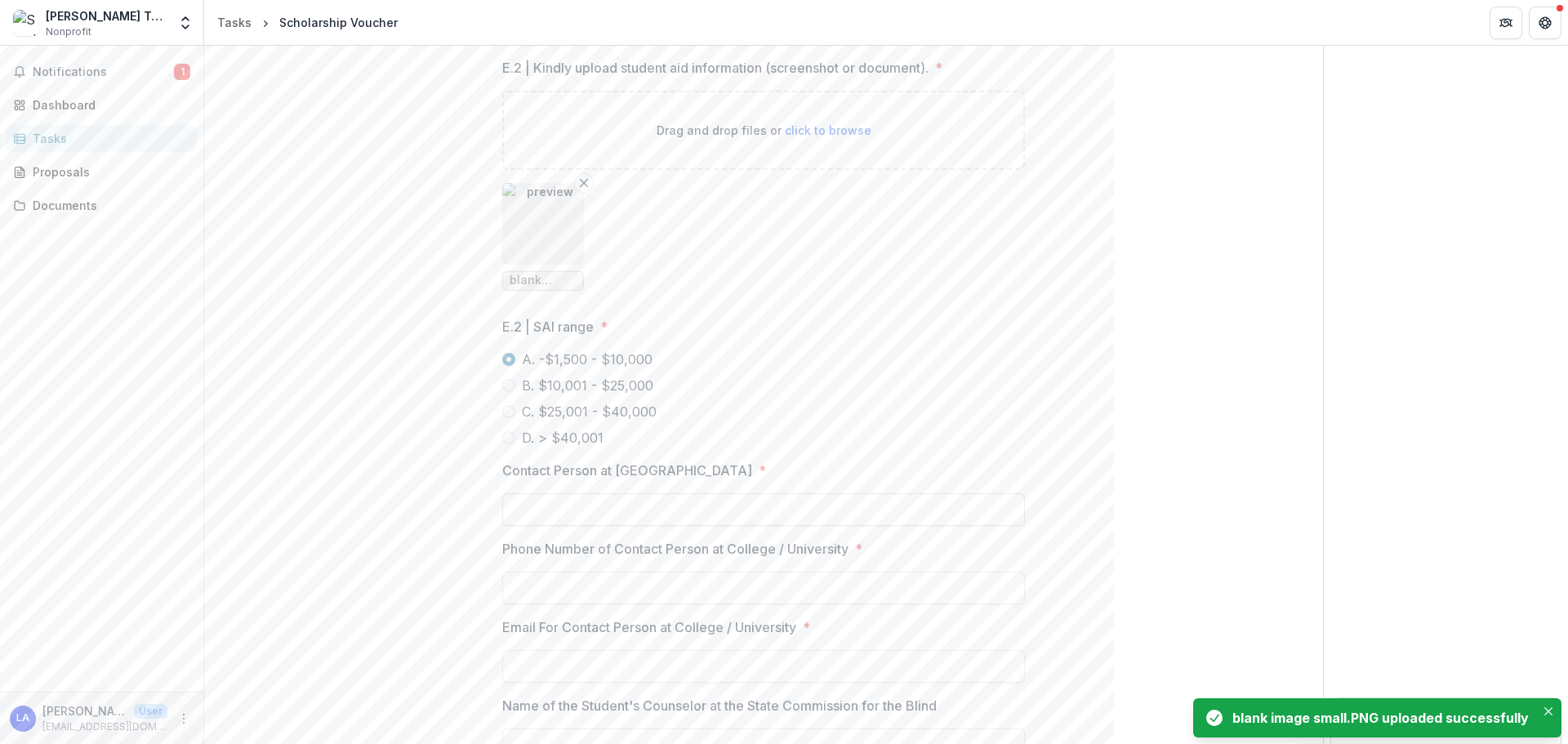
scroll to position [1017, 0]
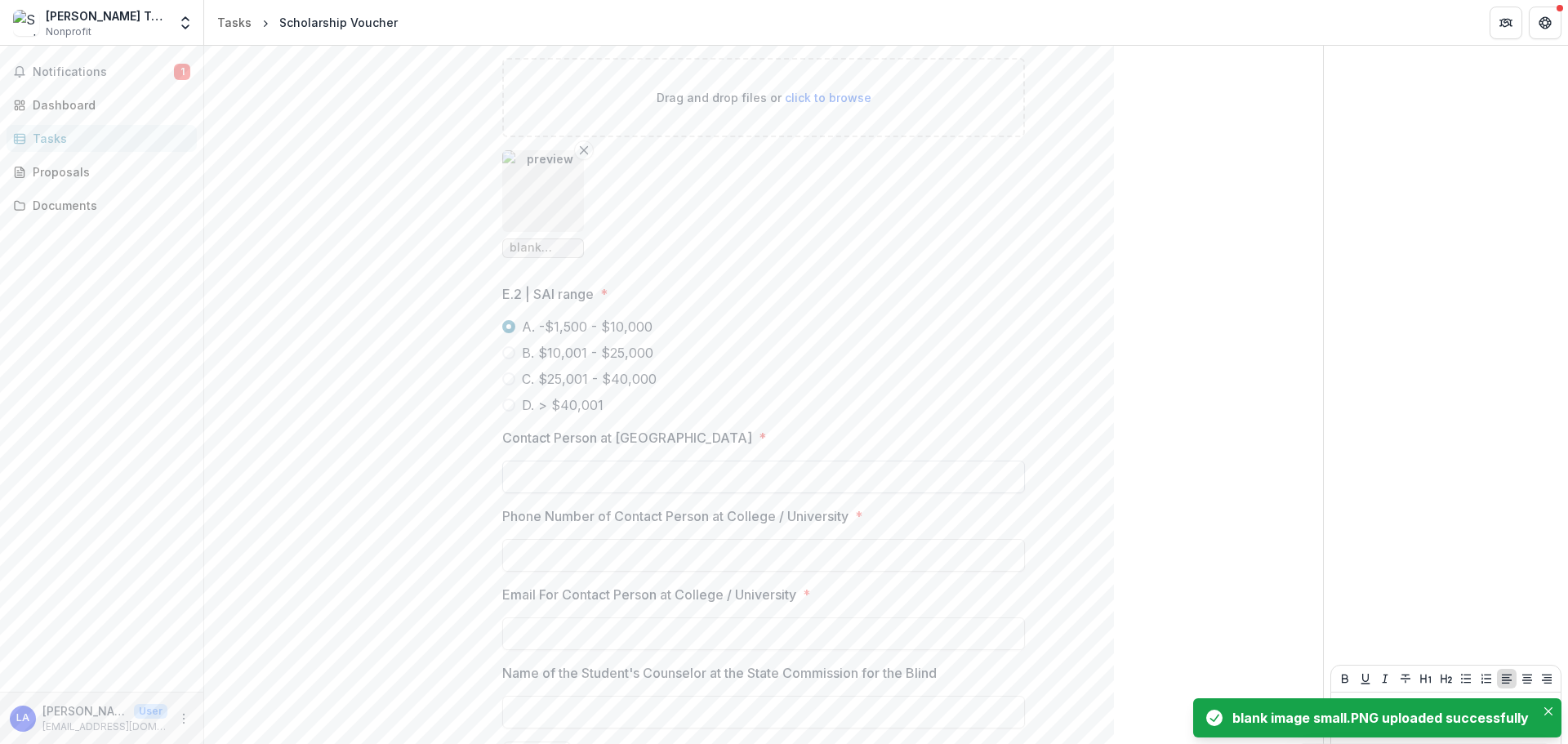
click at [645, 494] on input "Contact Person at College / University *" at bounding box center [763, 477] width 522 height 32
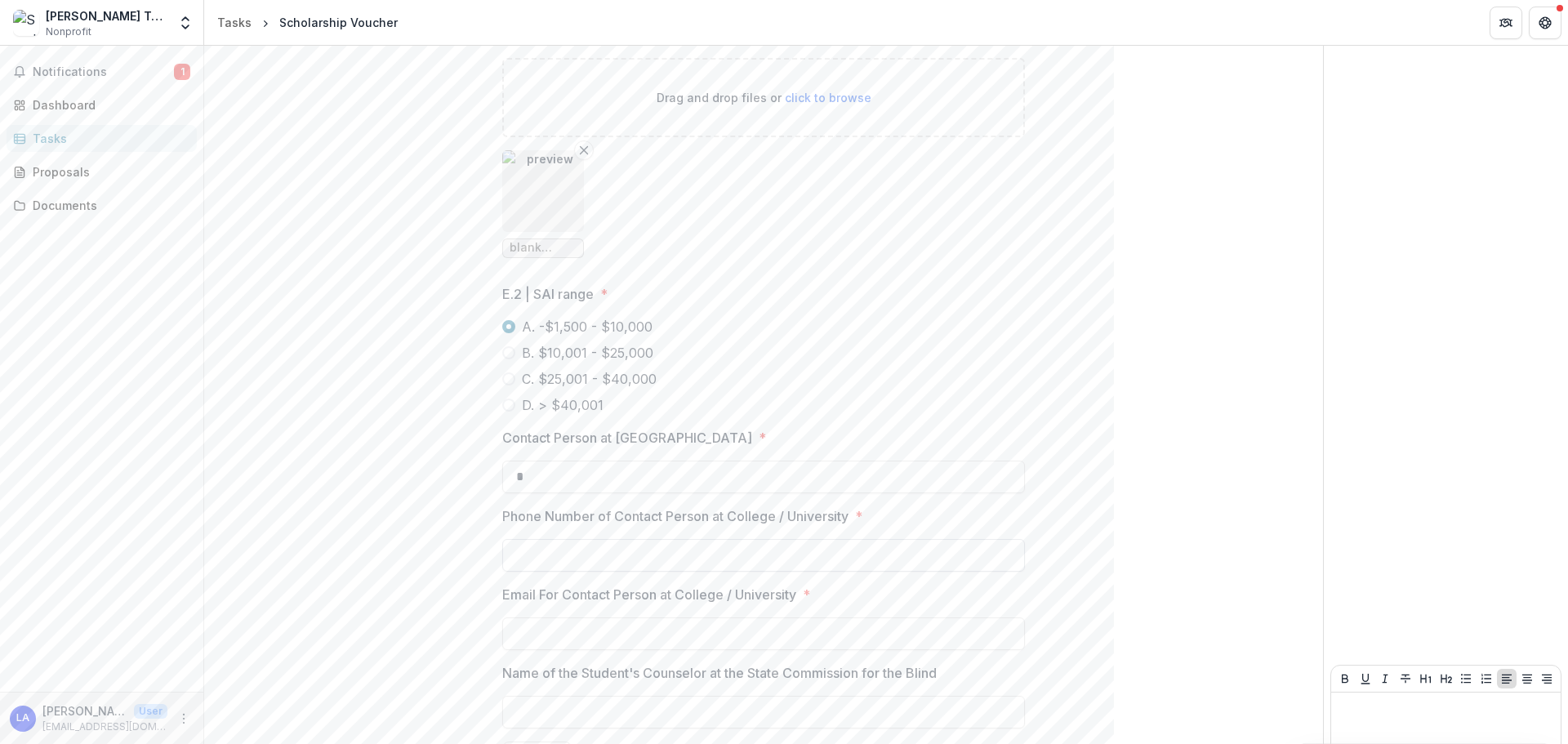
type input "*"
click at [638, 515] on input "Phone Number of Contact Person at College / University *" at bounding box center [763, 555] width 522 height 32
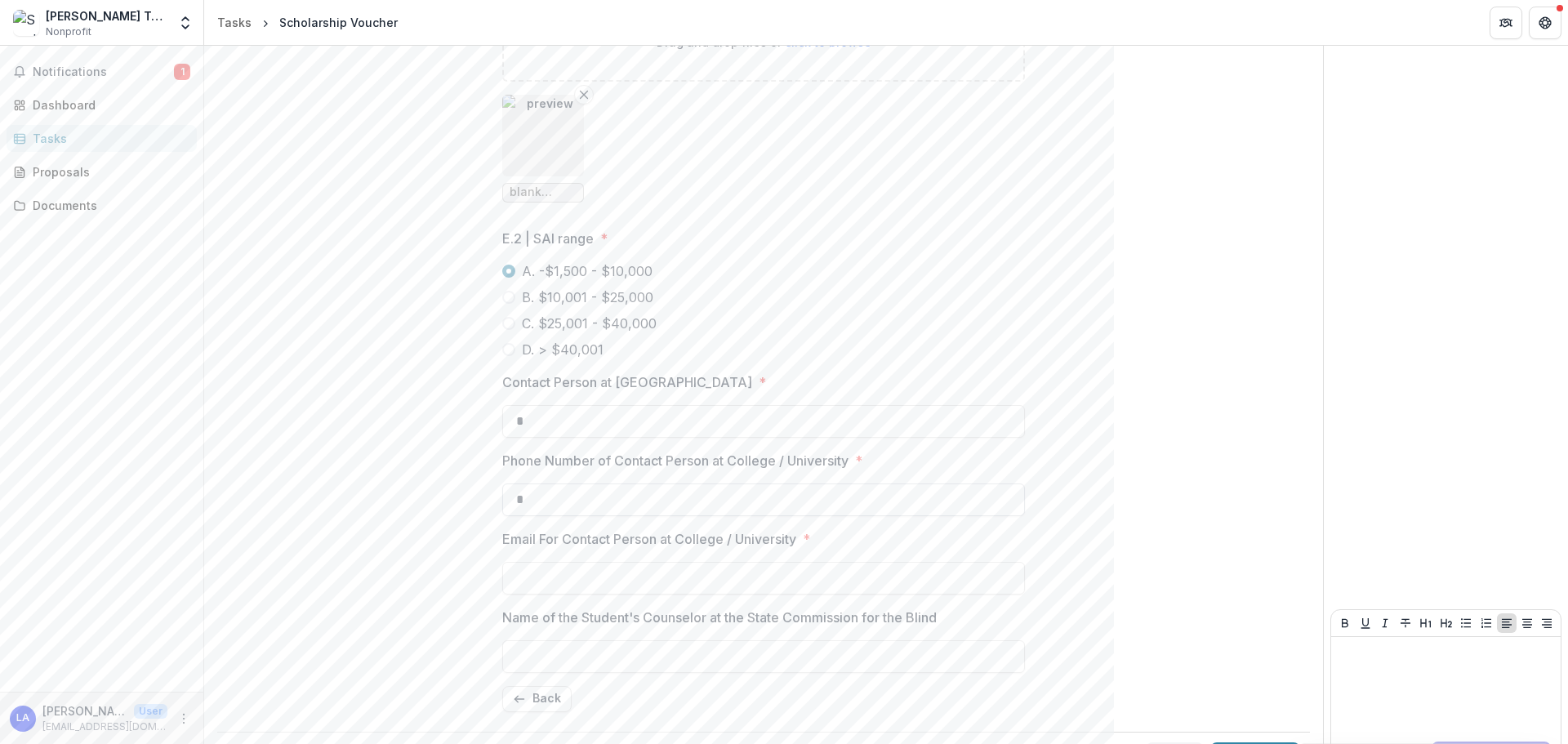
scroll to position [1133, 0]
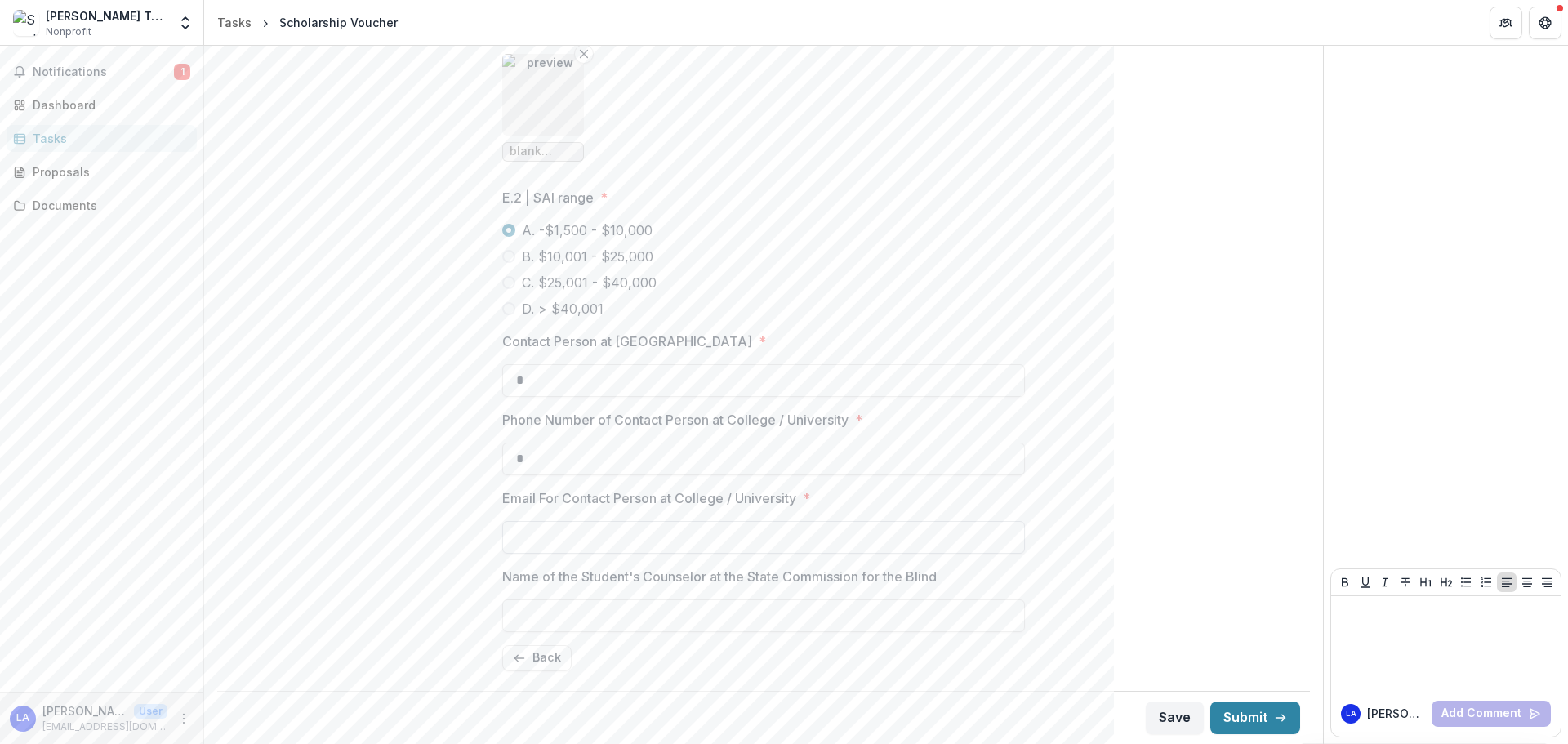
type input "*"
click at [605, 515] on input "Email For Contact Person at College / University *" at bounding box center [763, 537] width 522 height 32
type input "*"
click at [615, 515] on input "Name of the Student's Counselor at the State Commission for the Blind" at bounding box center [763, 615] width 522 height 32
type input "*"
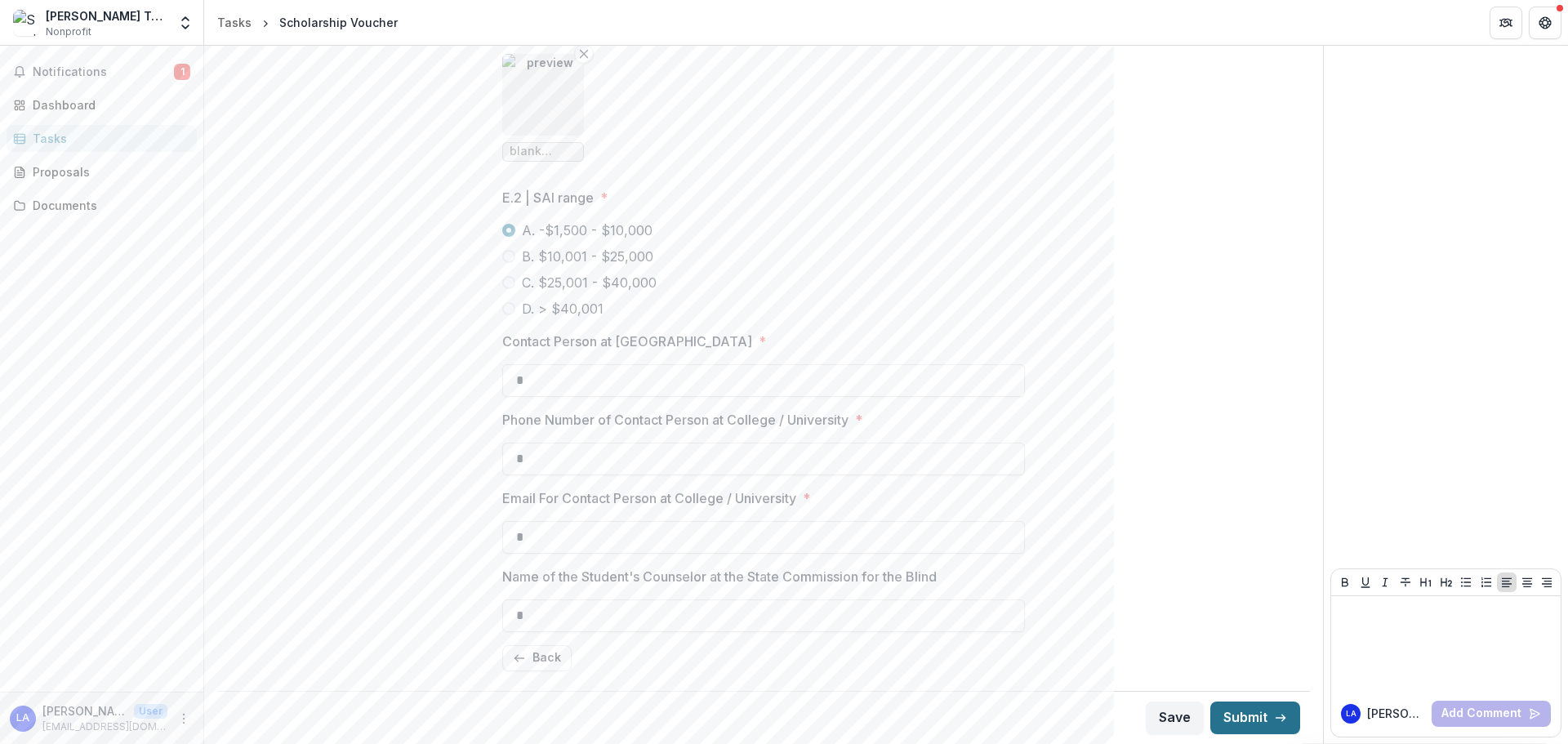
click at [1045, 515] on button "Submit" at bounding box center [1255, 718] width 90 height 32
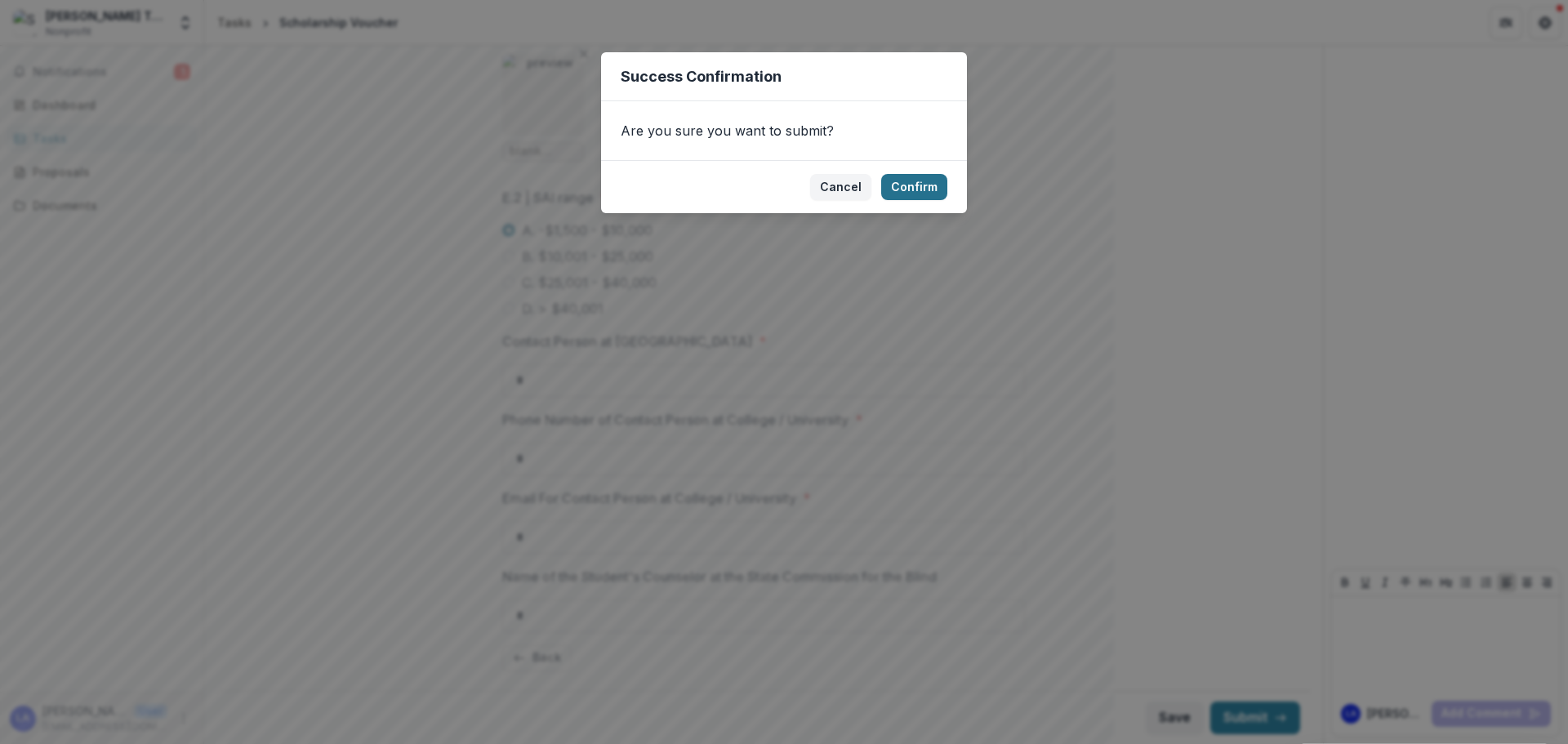
click at [904, 185] on button "Confirm" at bounding box center [915, 186] width 66 height 26
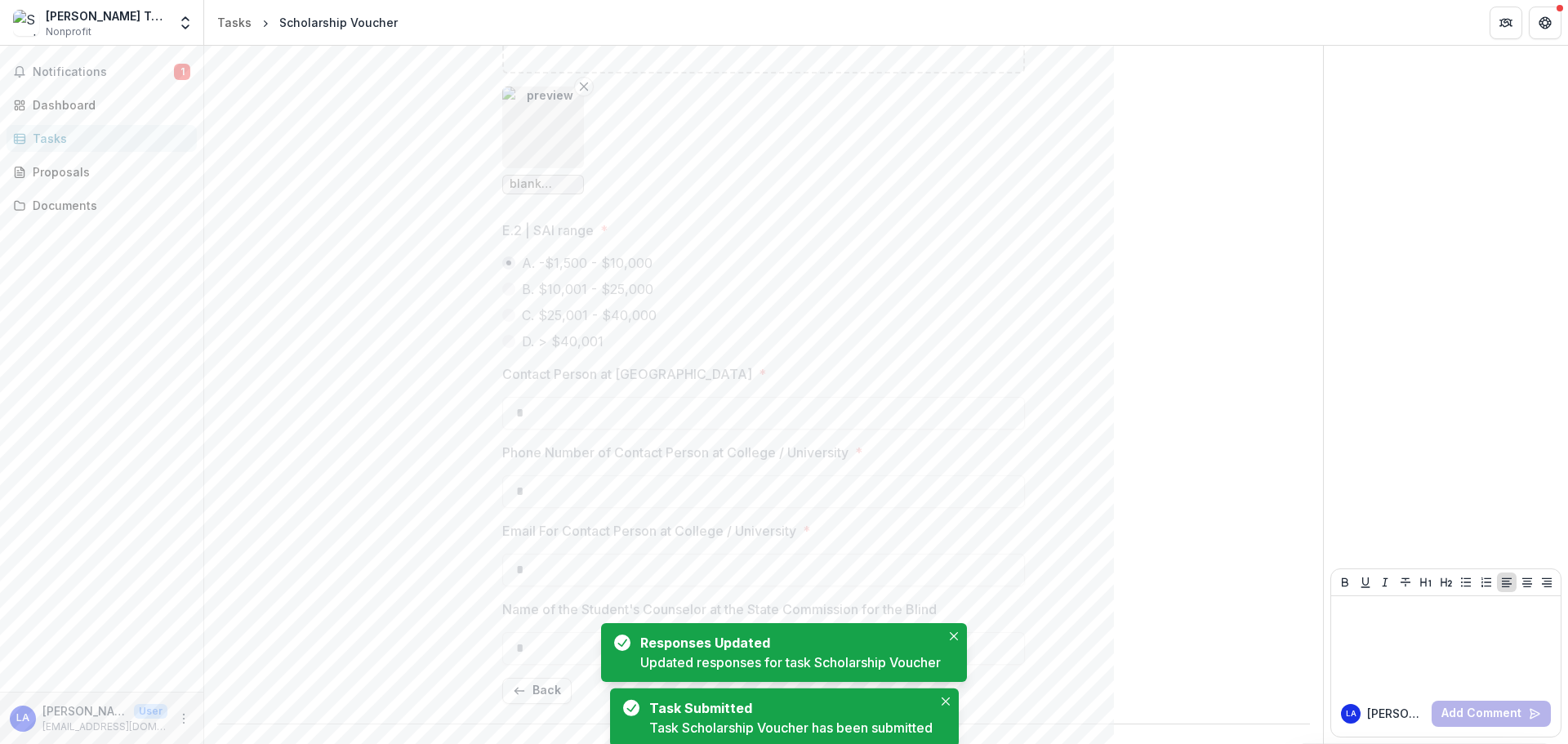
scroll to position [1140, 0]
